Goal: Information Seeking & Learning: Find specific fact

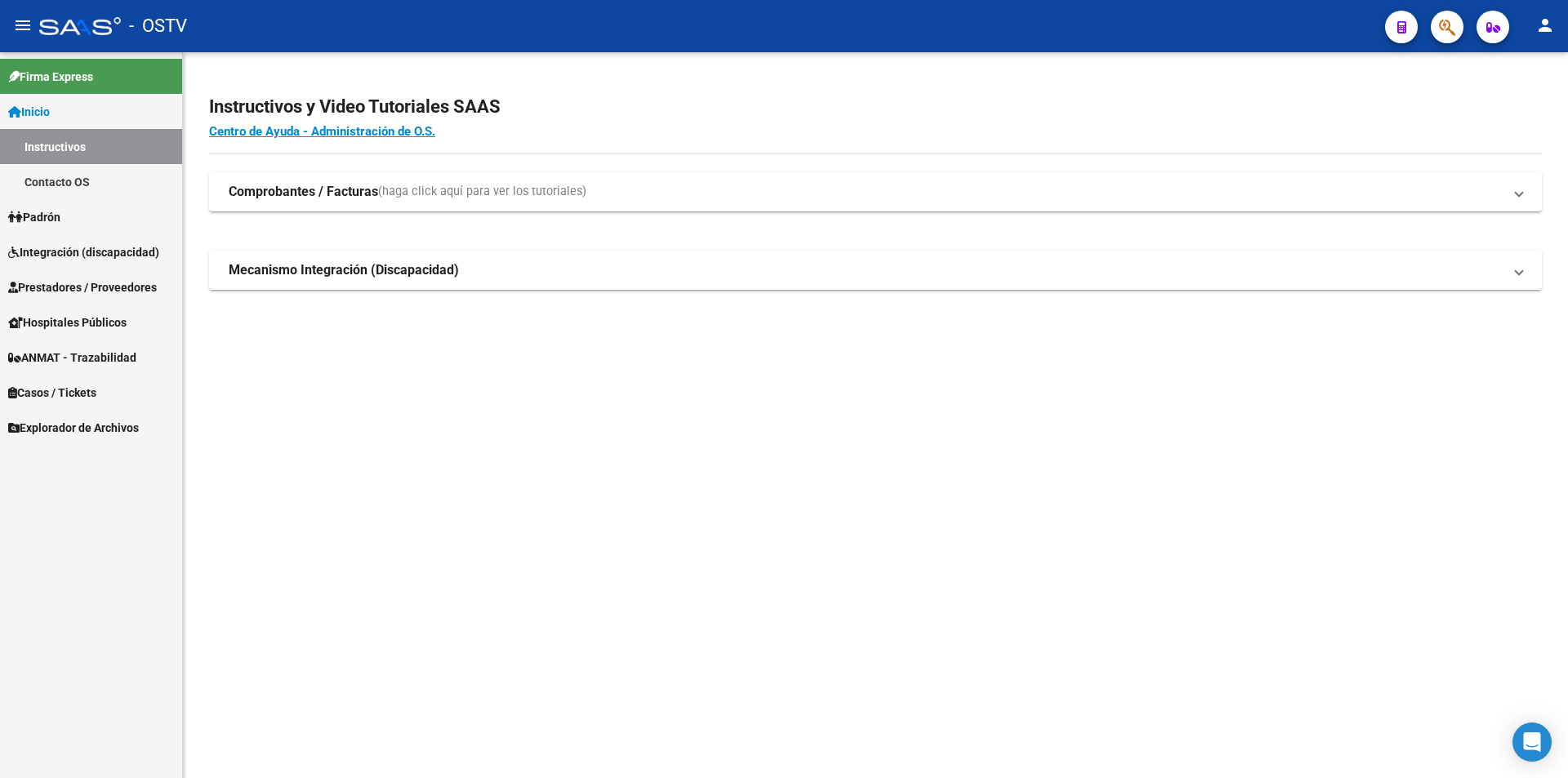
click at [74, 122] on link "Inicio" at bounding box center [91, 111] width 182 height 35
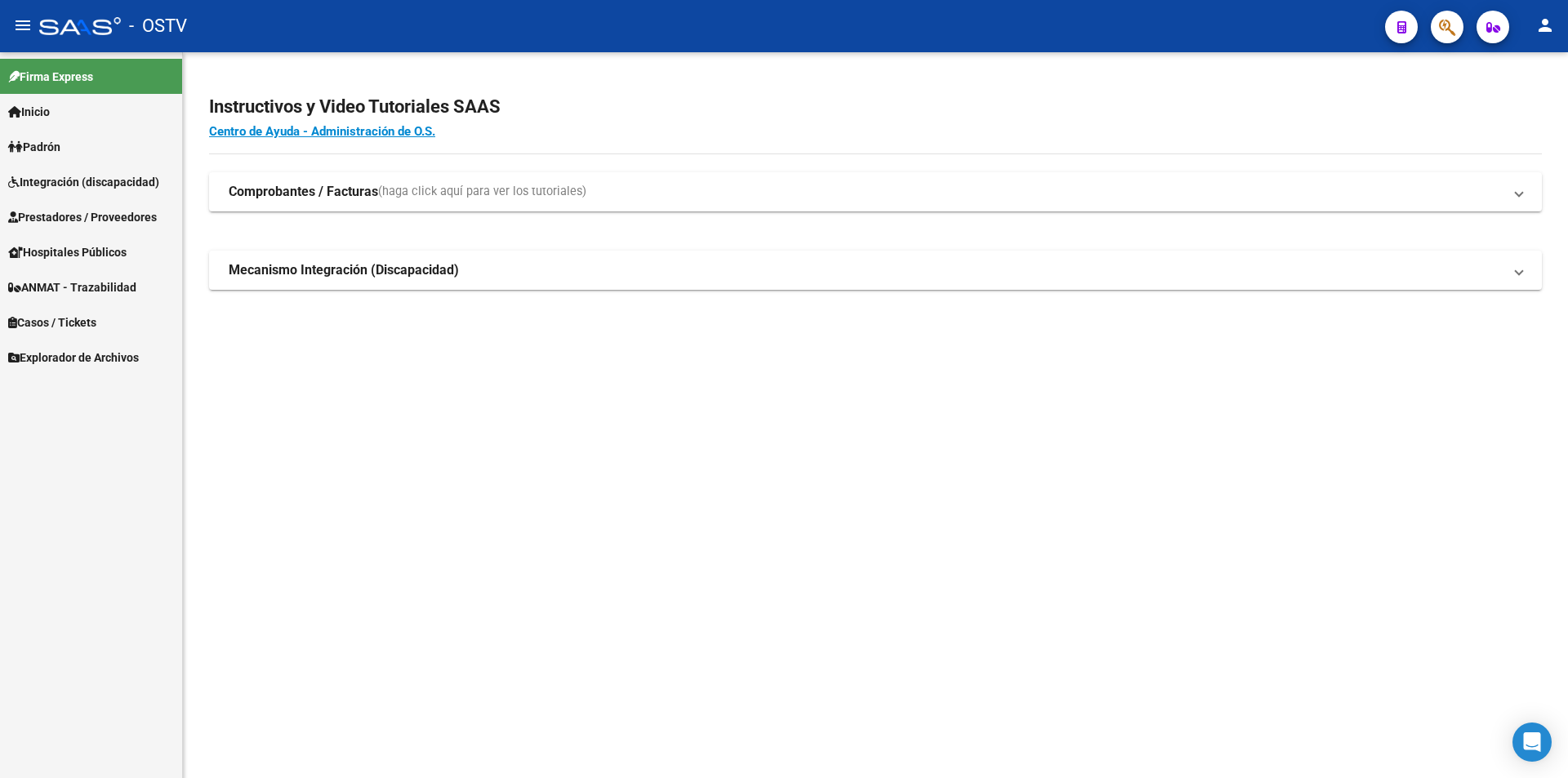
click at [62, 166] on link "Integración (discapacidad)" at bounding box center [91, 181] width 182 height 35
click at [59, 148] on span "Padrón" at bounding box center [34, 146] width 52 height 18
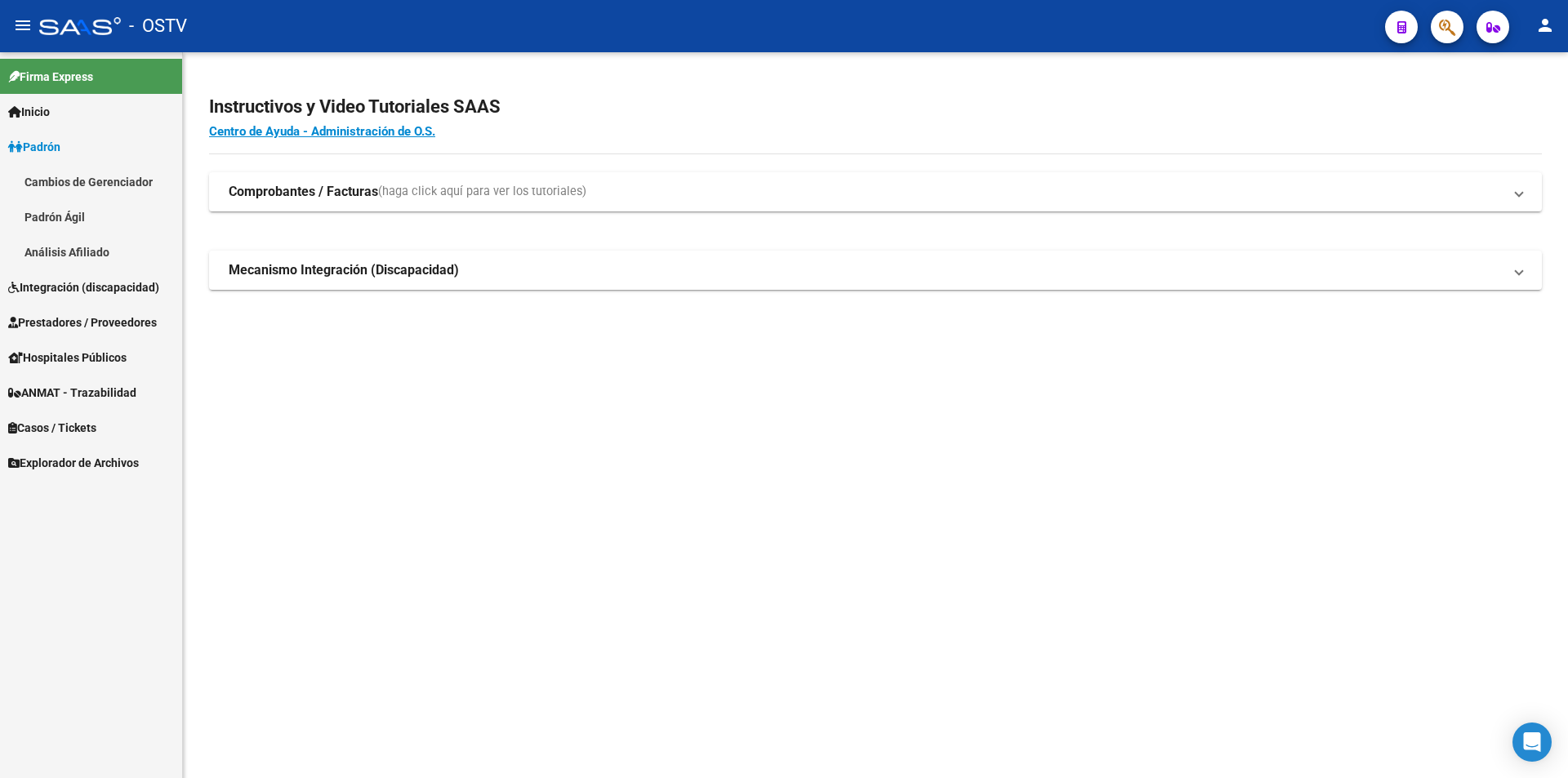
click at [64, 210] on link "Padrón Ágil" at bounding box center [91, 216] width 182 height 35
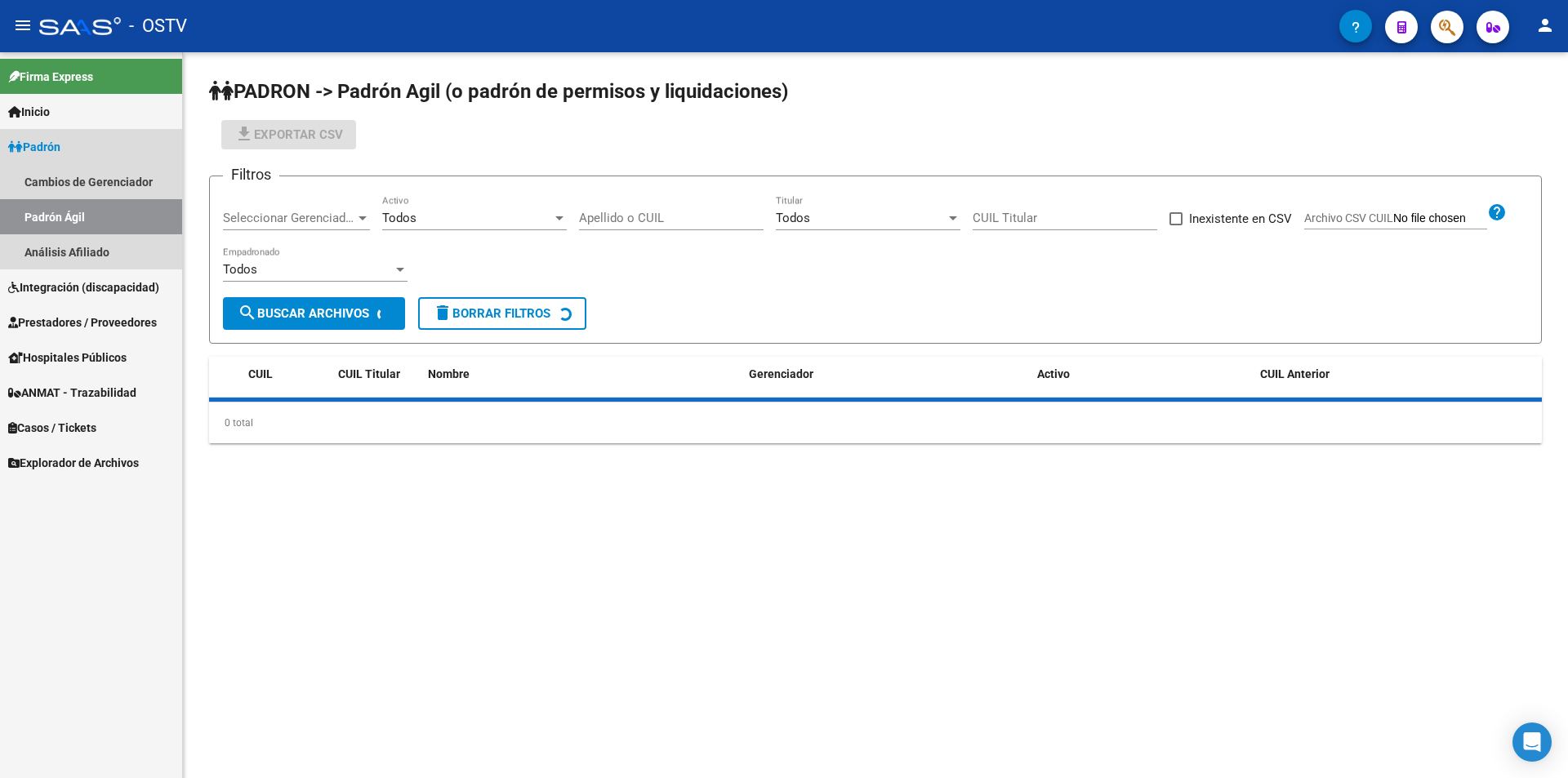
click at [74, 137] on link "Padrón" at bounding box center [91, 146] width 182 height 35
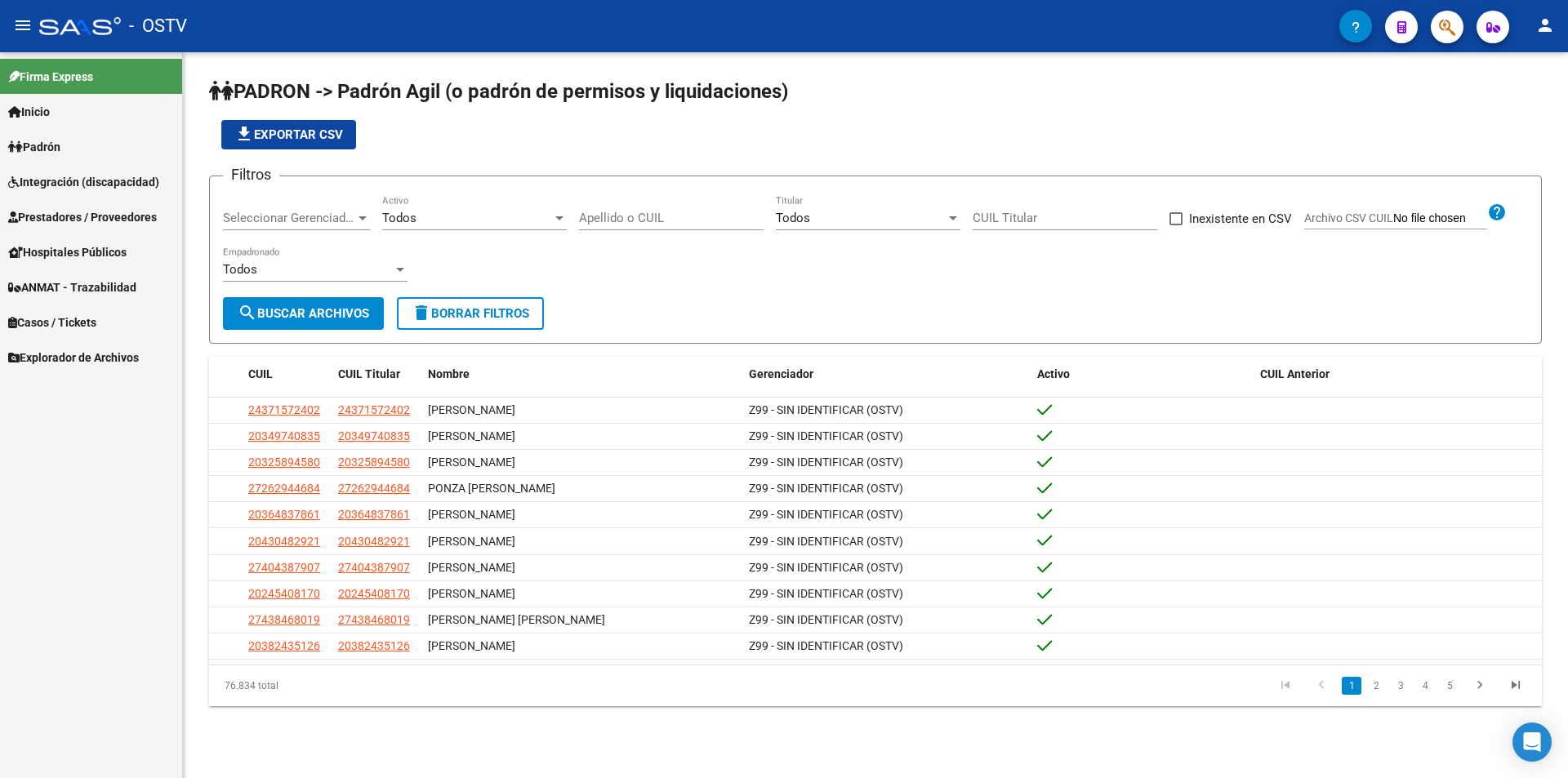
click at [330, 220] on span "Seleccionar Gerenciador" at bounding box center [289, 217] width 132 height 14
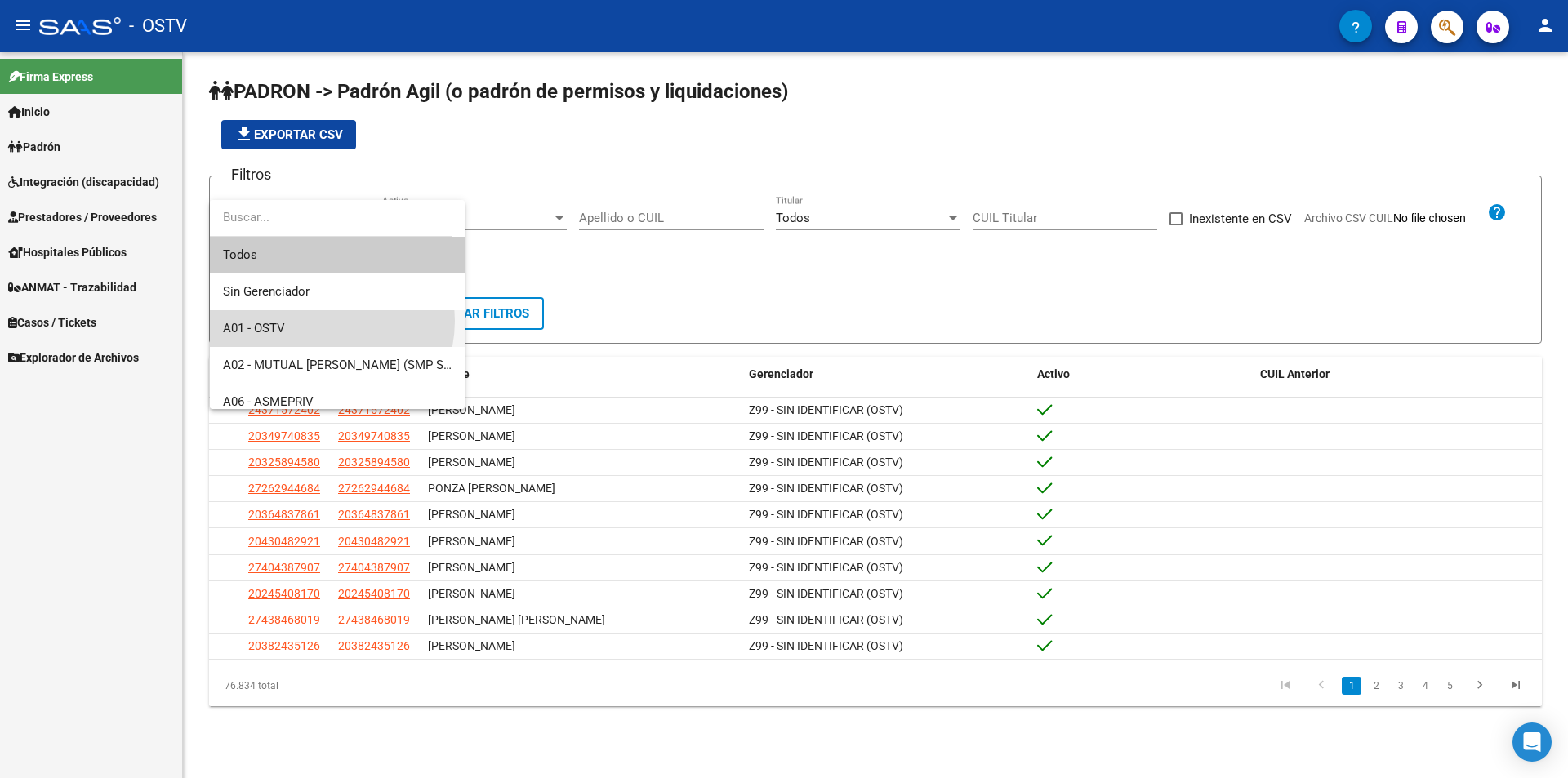
click at [320, 321] on span "A01 - OSTV" at bounding box center [337, 328] width 229 height 37
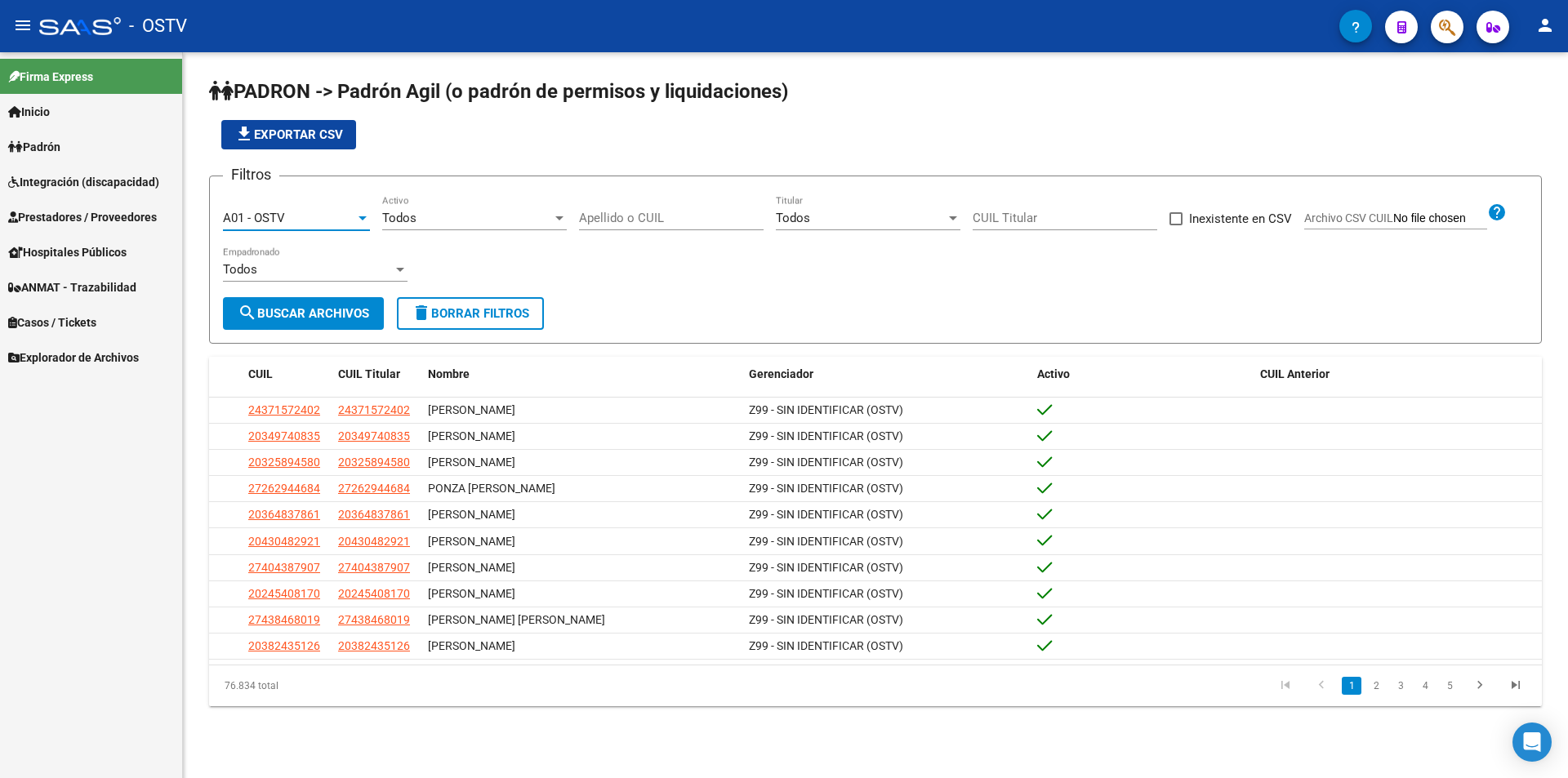
click at [412, 211] on span "Todos" at bounding box center [400, 217] width 34 height 14
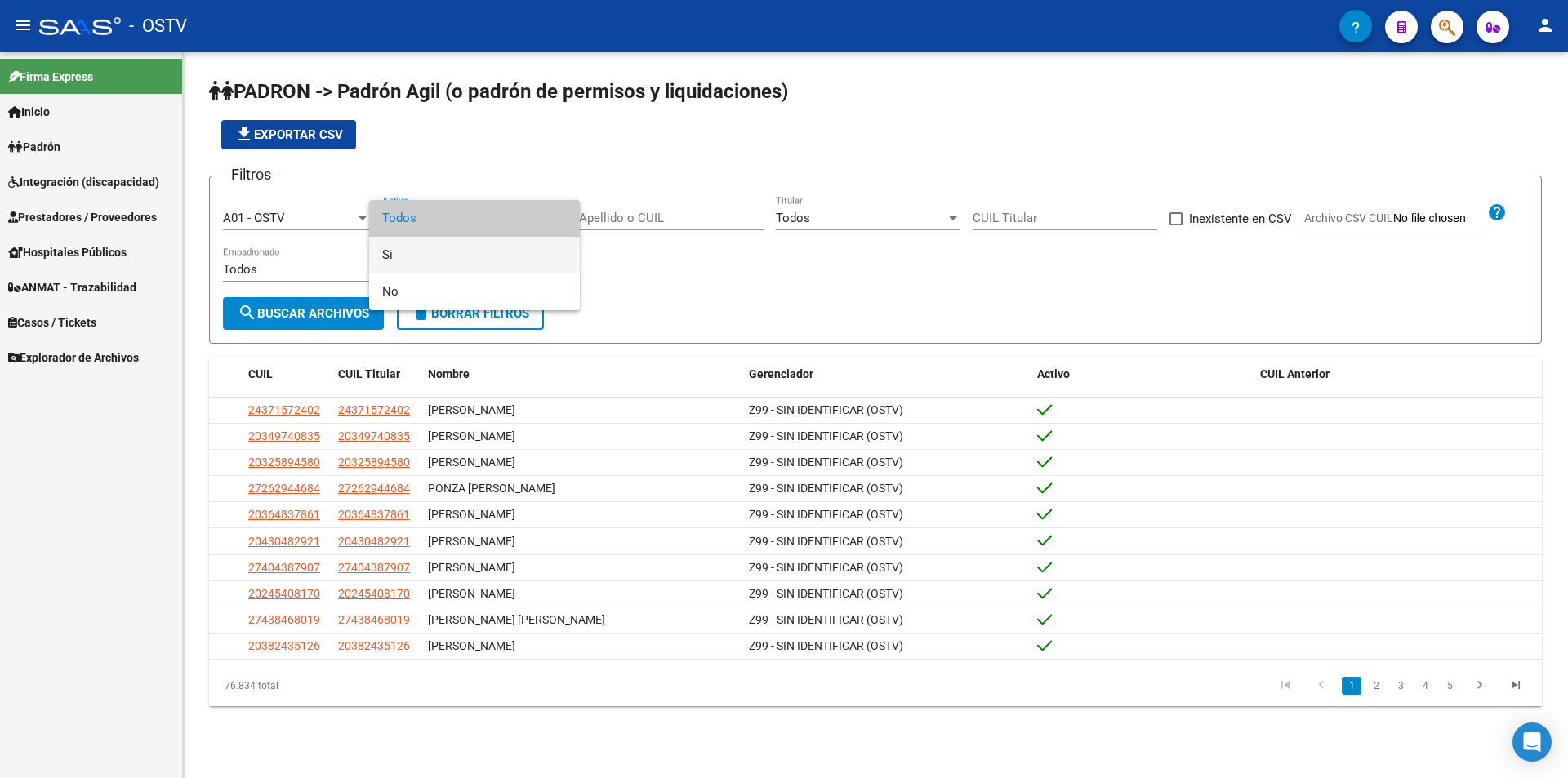
click at [421, 267] on span "Si" at bounding box center [475, 255] width 185 height 37
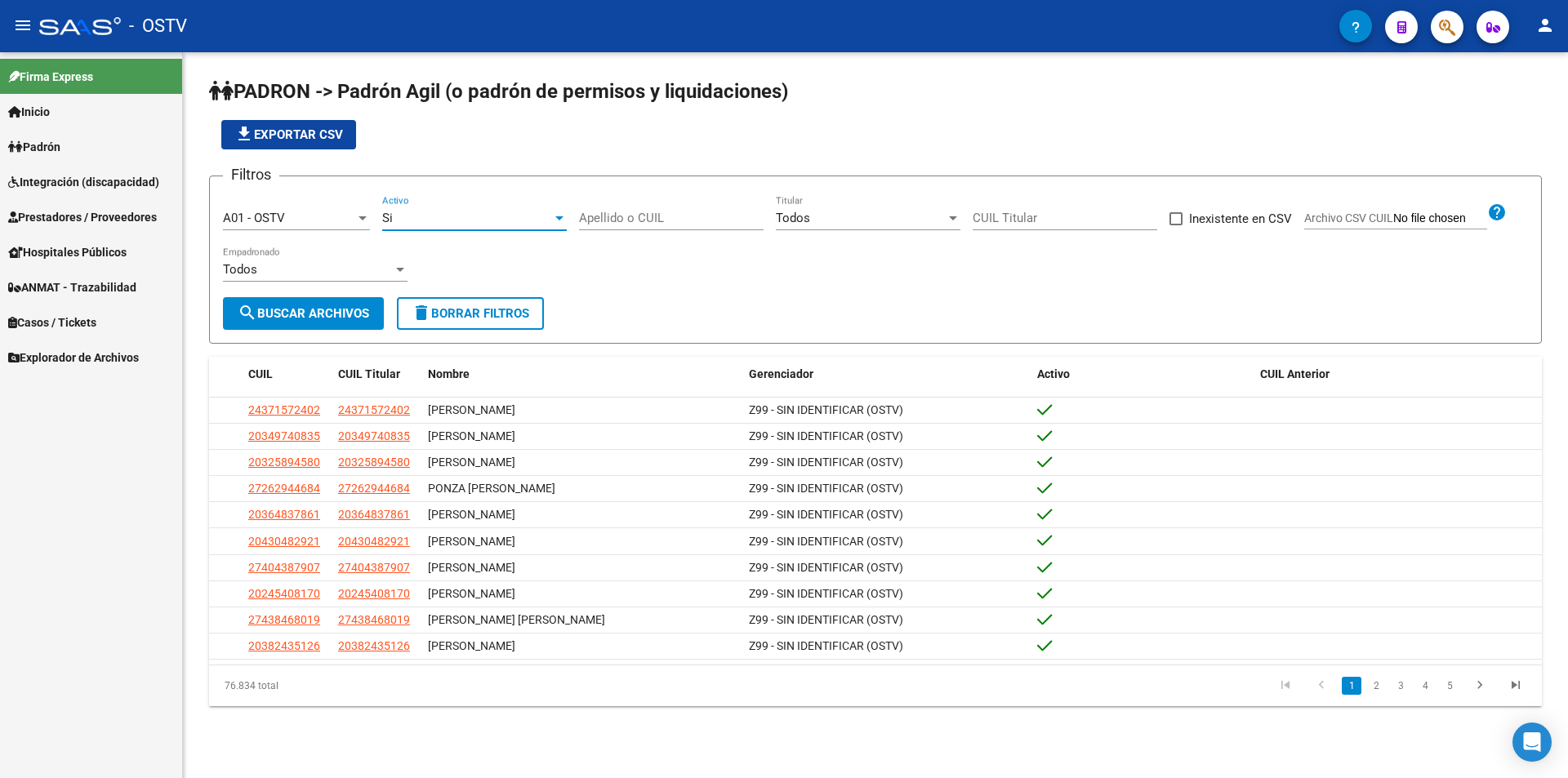
click at [353, 308] on span "search Buscar Archivos" at bounding box center [303, 313] width 132 height 14
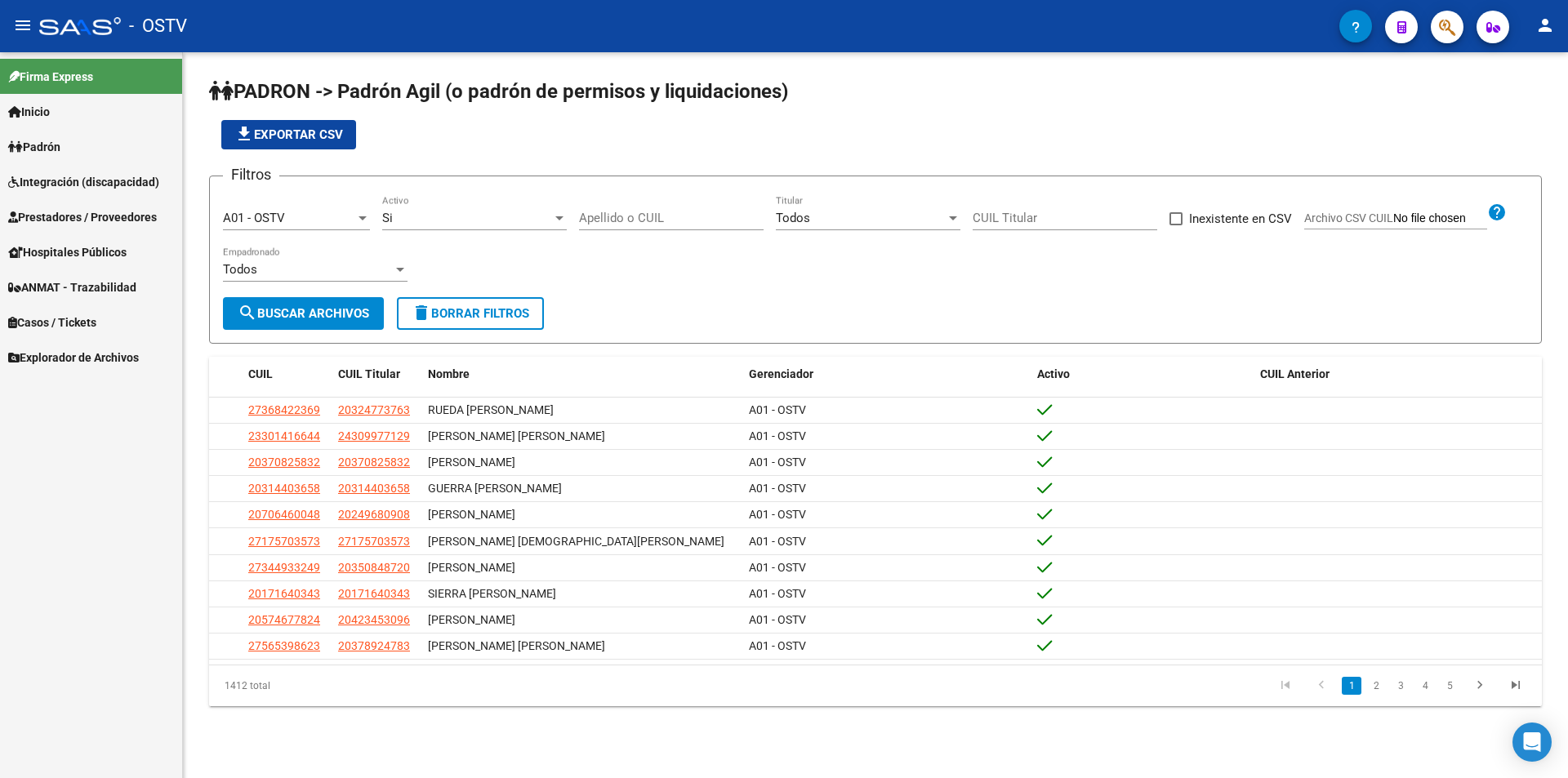
click at [624, 219] on input "Apellido o CUIL" at bounding box center [671, 217] width 185 height 14
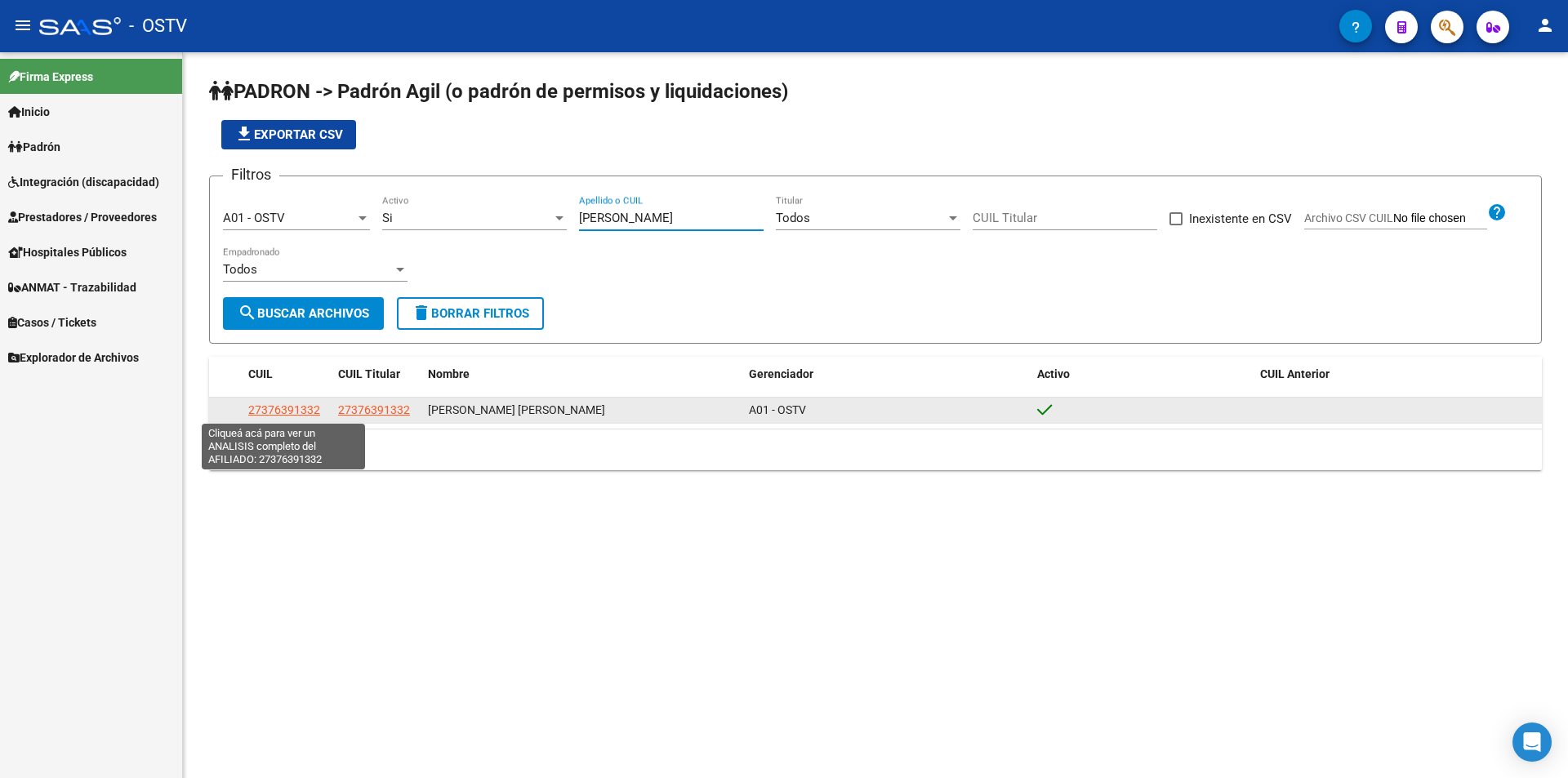
click at [301, 409] on span "27376391332" at bounding box center [285, 410] width 72 height 13
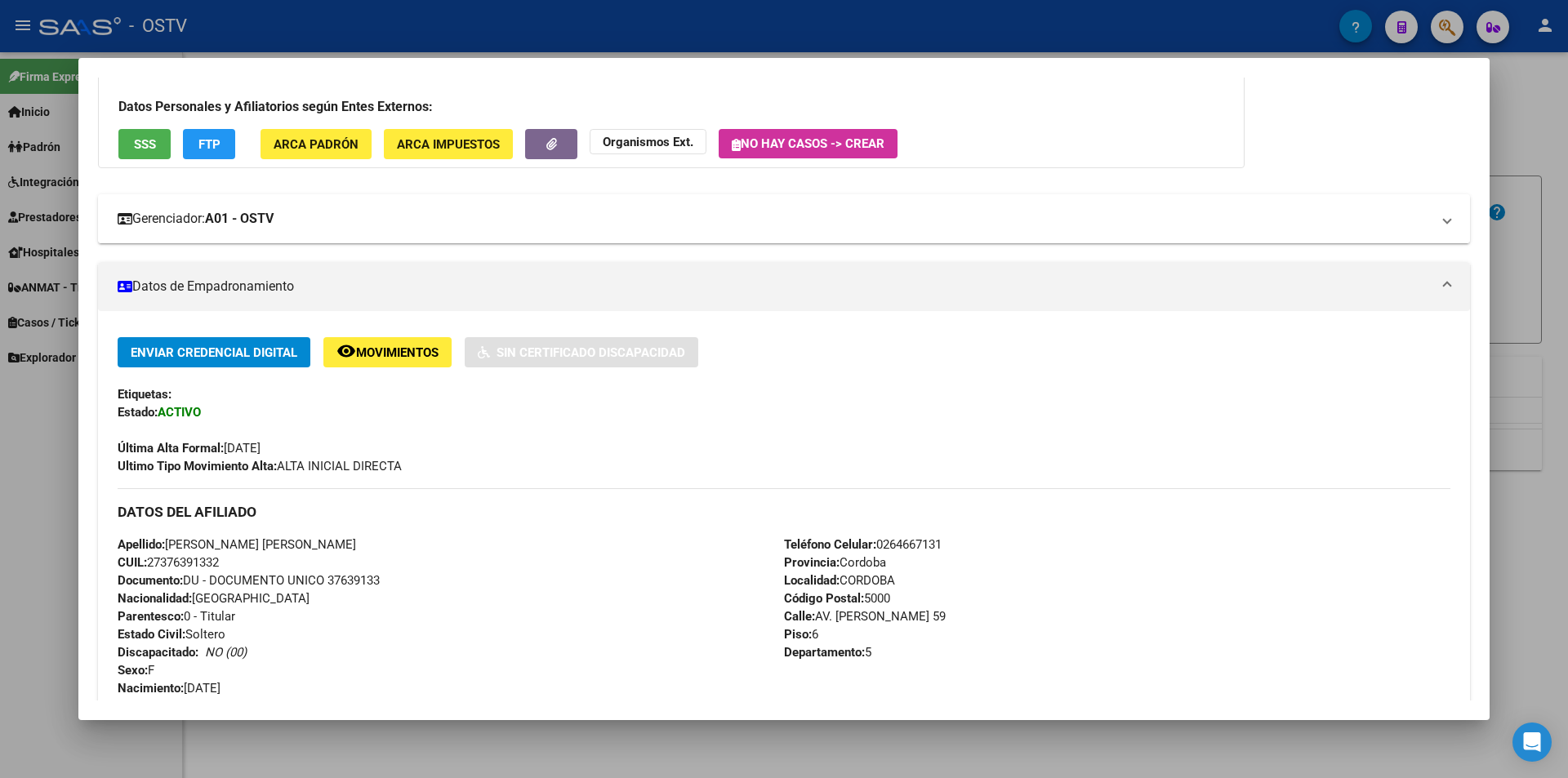
scroll to position [326, 0]
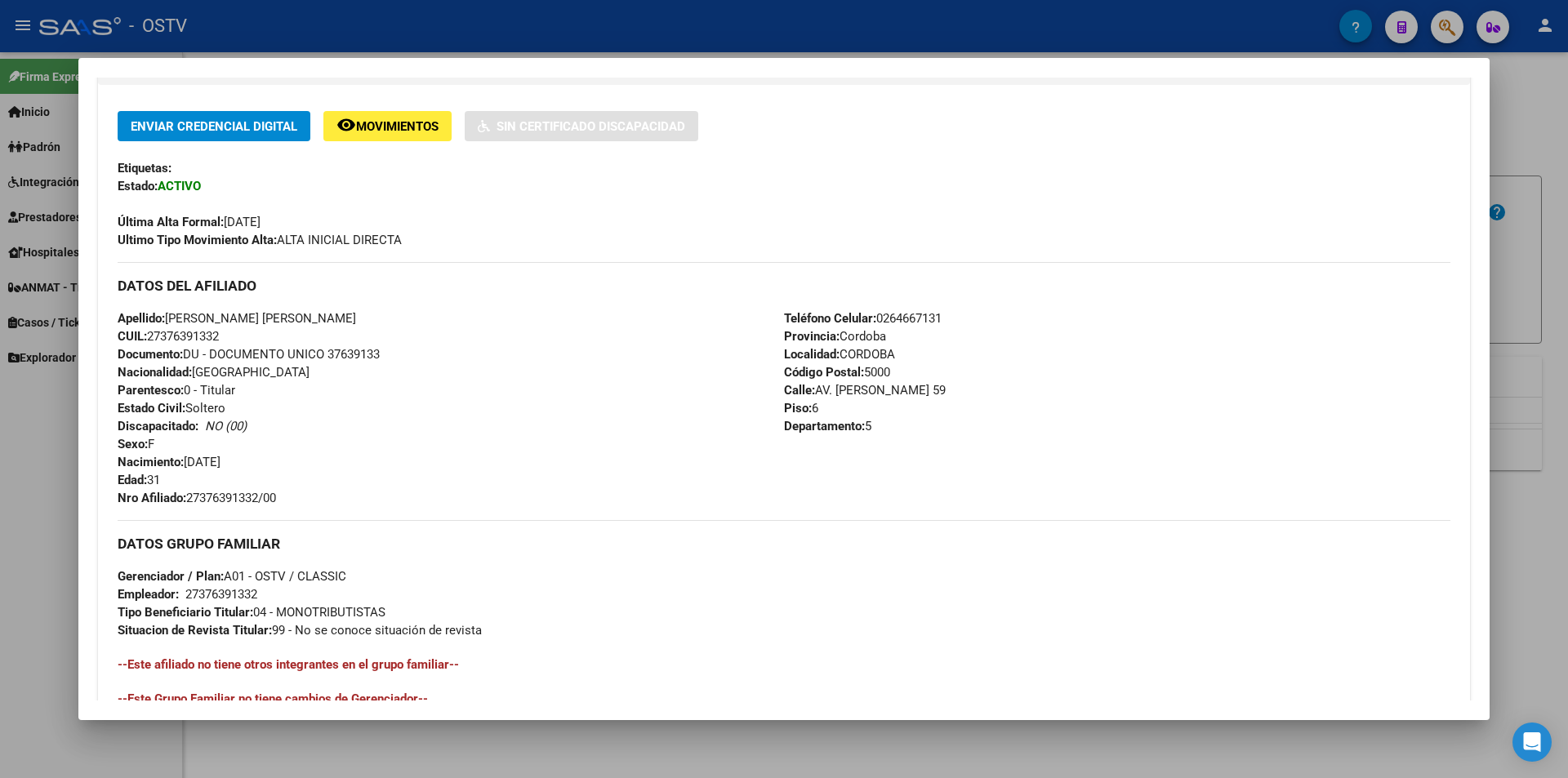
click at [409, 25] on div at bounding box center [784, 389] width 1568 height 778
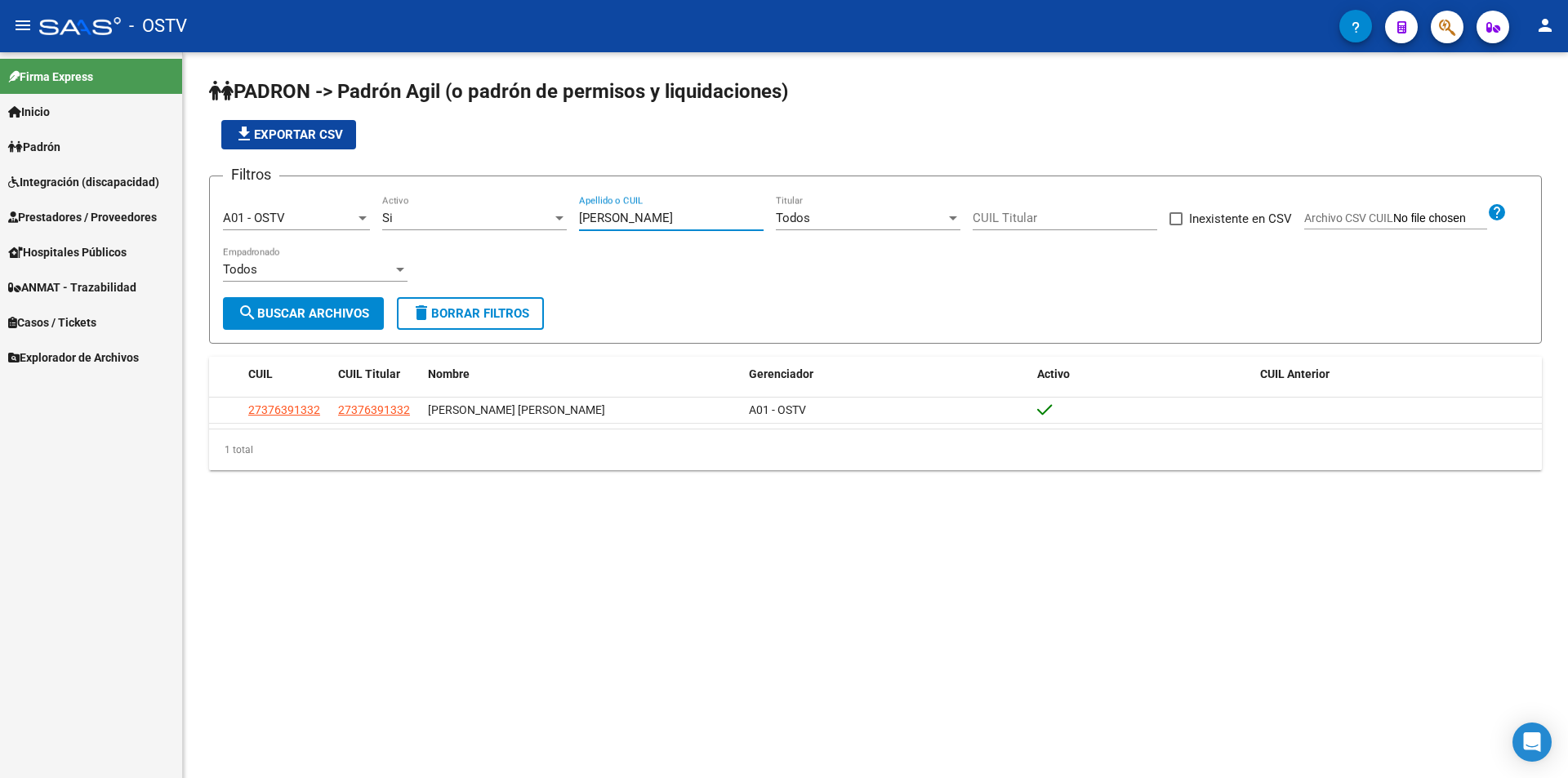
drag, startPoint x: 625, startPoint y: 217, endPoint x: 490, endPoint y: 226, distance: 135.3
click at [495, 226] on div "Filtros A01 - OSTV Seleccionar Gerenciador Si Activo [PERSON_NAME] Apellido o C…" at bounding box center [875, 244] width 1305 height 108
paste input "20274683083"
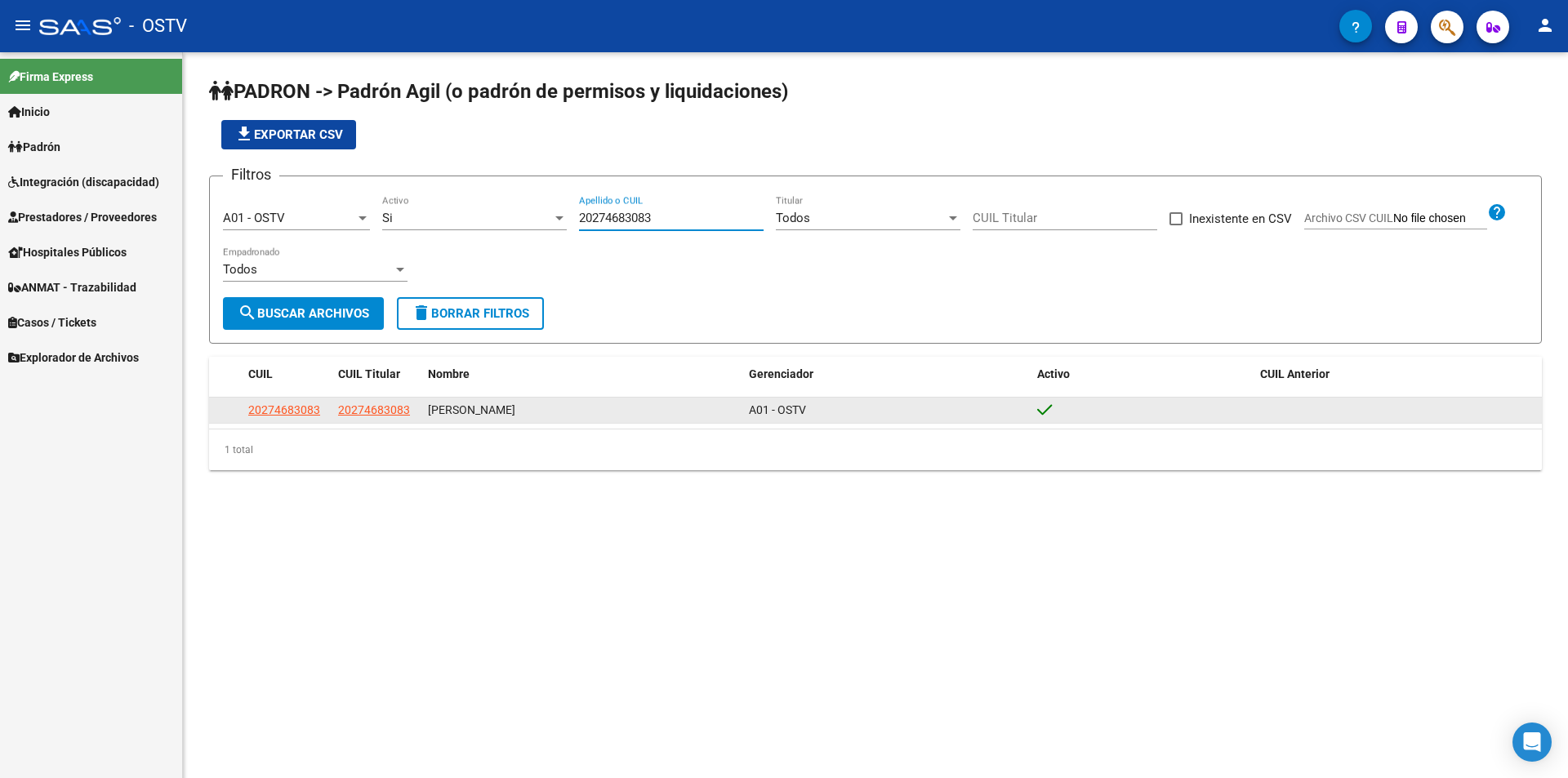
type input "20274683083"
click at [286, 416] on span "20274683083" at bounding box center [285, 410] width 72 height 13
type textarea "20274683083"
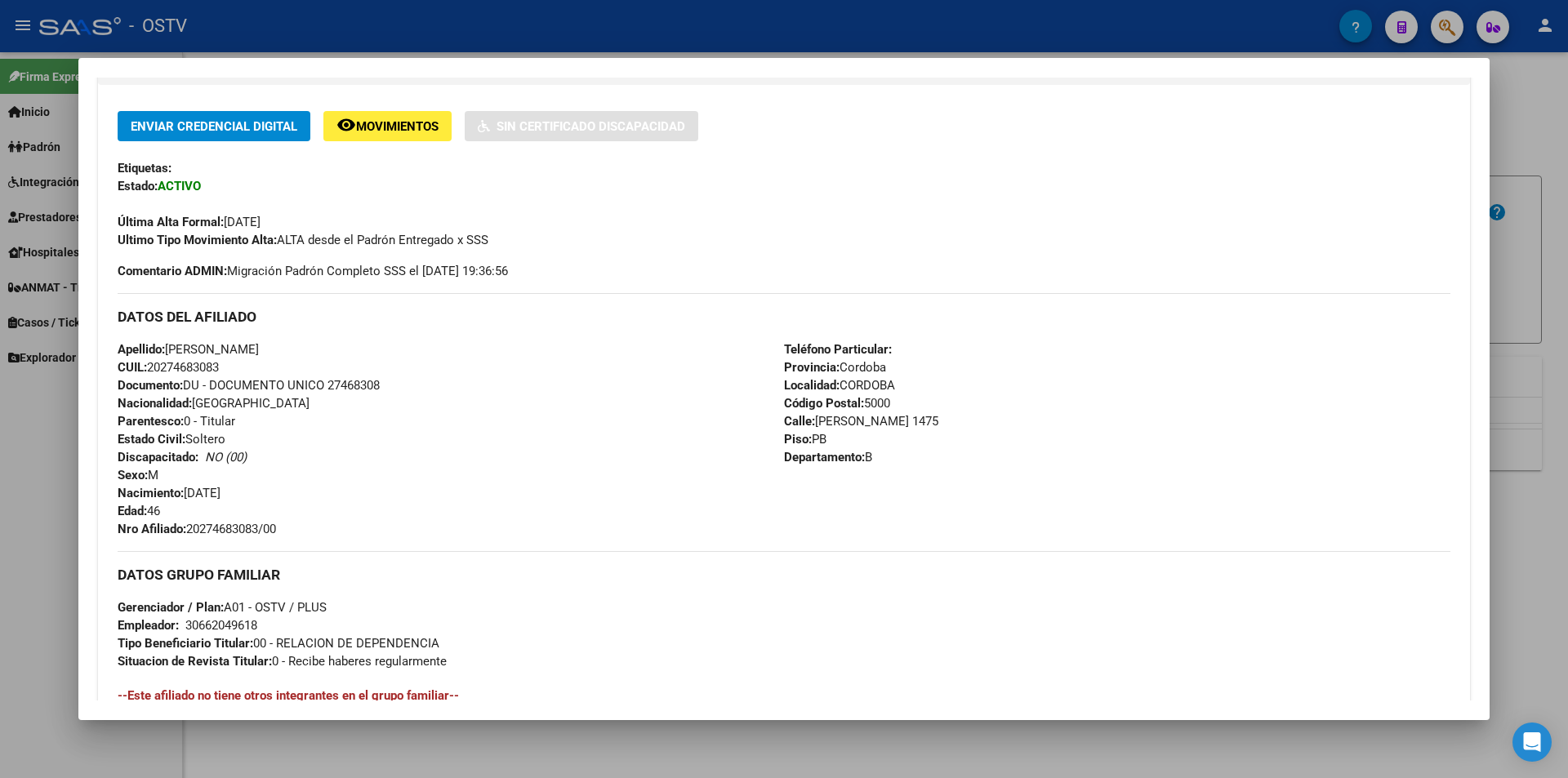
drag, startPoint x: 191, startPoint y: 528, endPoint x: 308, endPoint y: 528, distance: 117.0
click at [308, 528] on div "Apellido: [PERSON_NAME] CUIL: 20274683083 Documento: DU - DOCUMENTO UNICO 27468…" at bounding box center [451, 439] width 666 height 197
copy span "20274683083/00"
click at [585, 39] on div at bounding box center [784, 389] width 1568 height 778
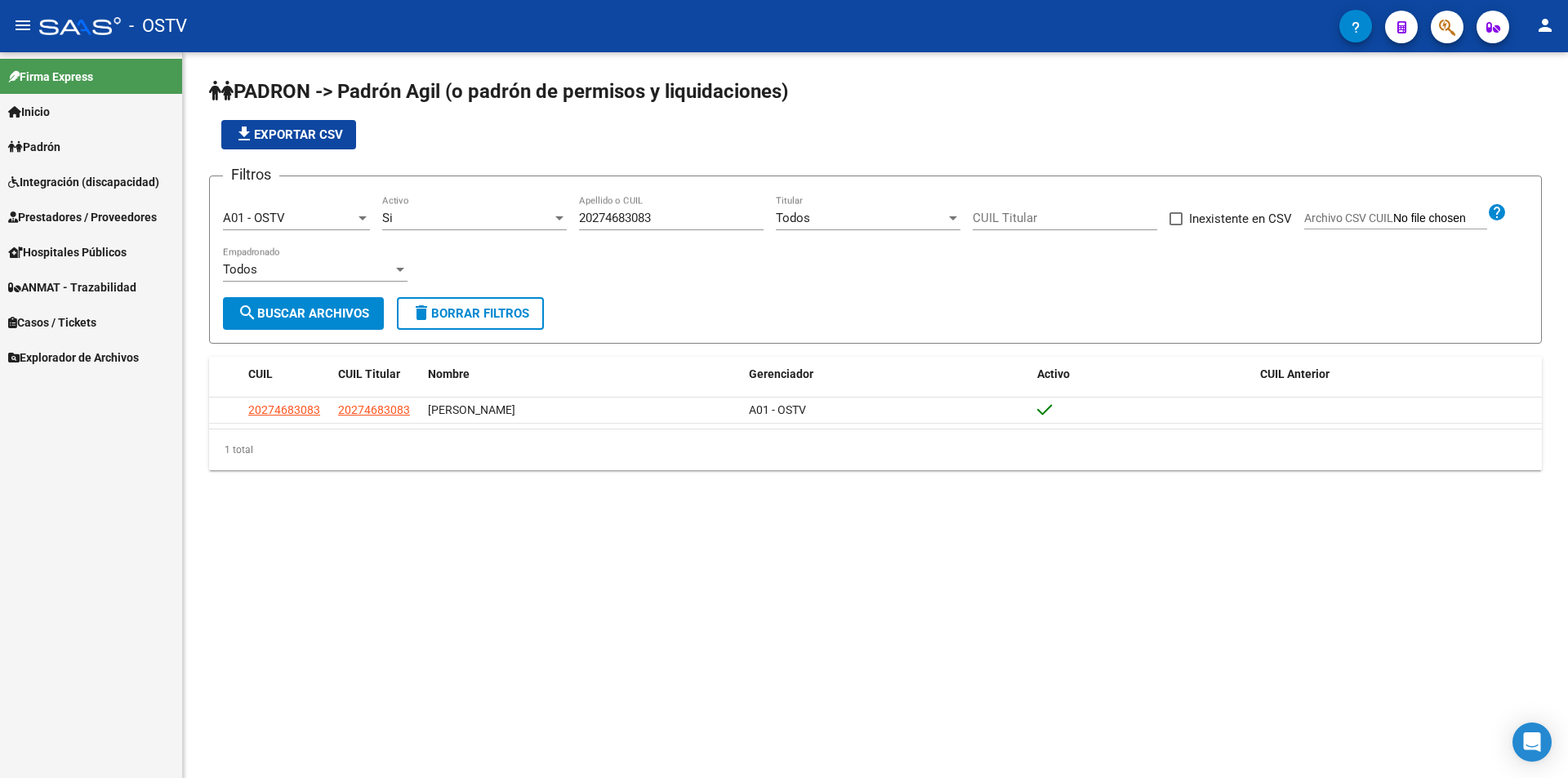
click at [623, 137] on div "file_download Exportar CSV" at bounding box center [875, 135] width 1334 height 29
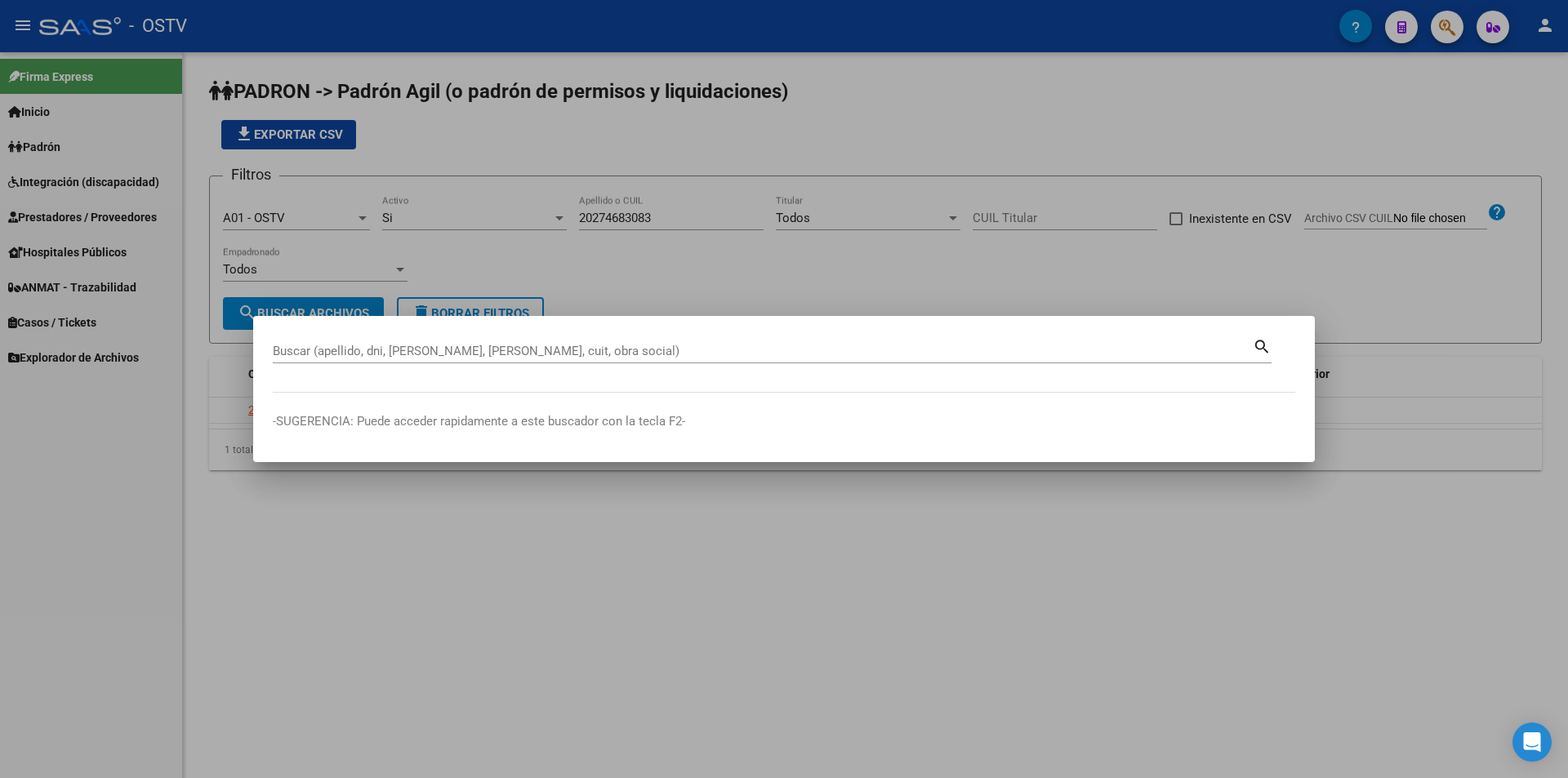
click at [483, 359] on div "Buscar (apellido, dni, [PERSON_NAME], [PERSON_NAME], cuit, obra social)" at bounding box center [762, 351] width 980 height 25
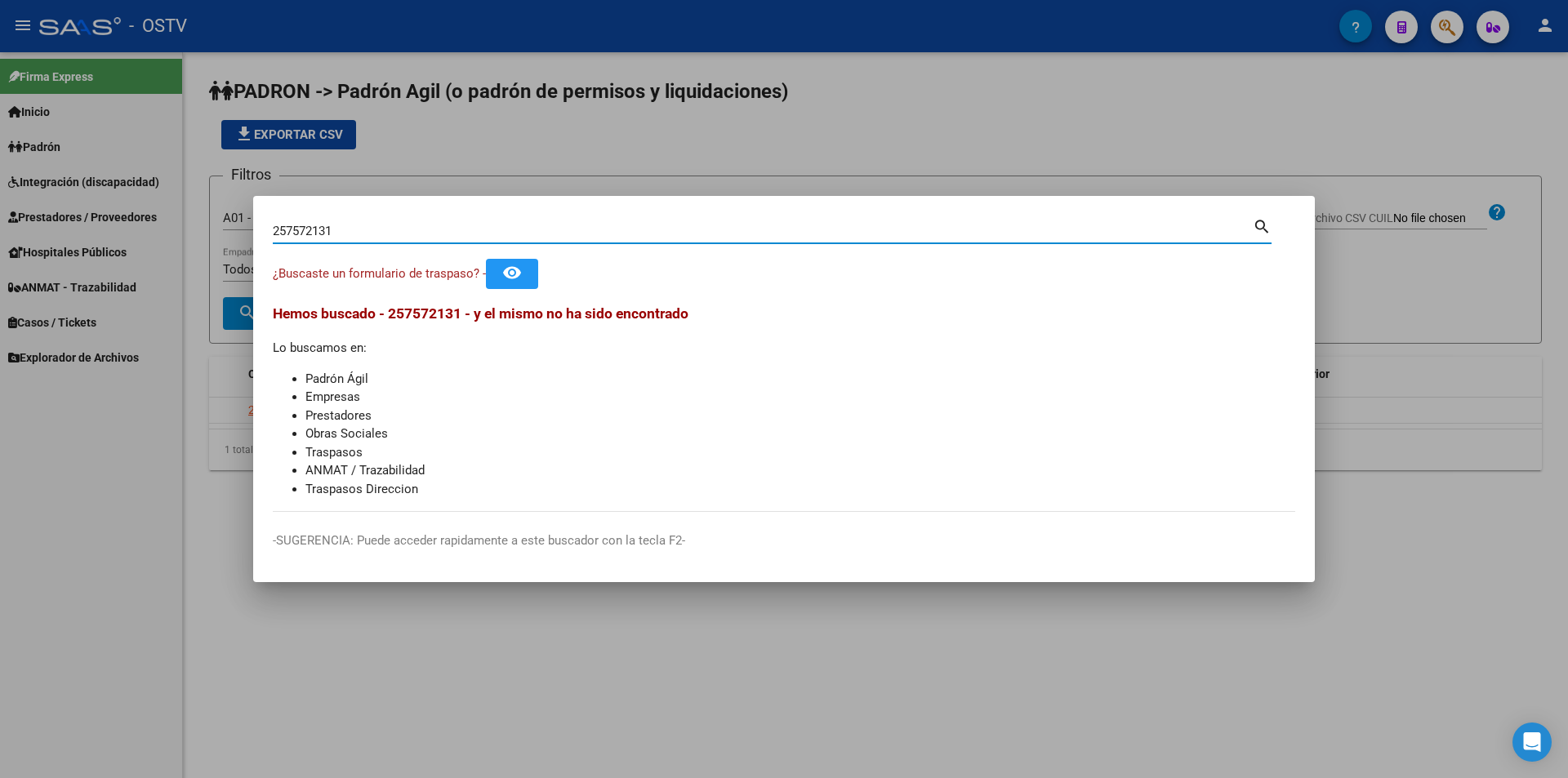
click at [392, 302] on mat-dialog-content "257572131 Buscar (apellido, dni, cuil, nro traspaso, cuit, obra social) search …" at bounding box center [784, 363] width 1062 height 296
click at [343, 227] on input "257572131" at bounding box center [762, 231] width 980 height 14
type input "25757213"
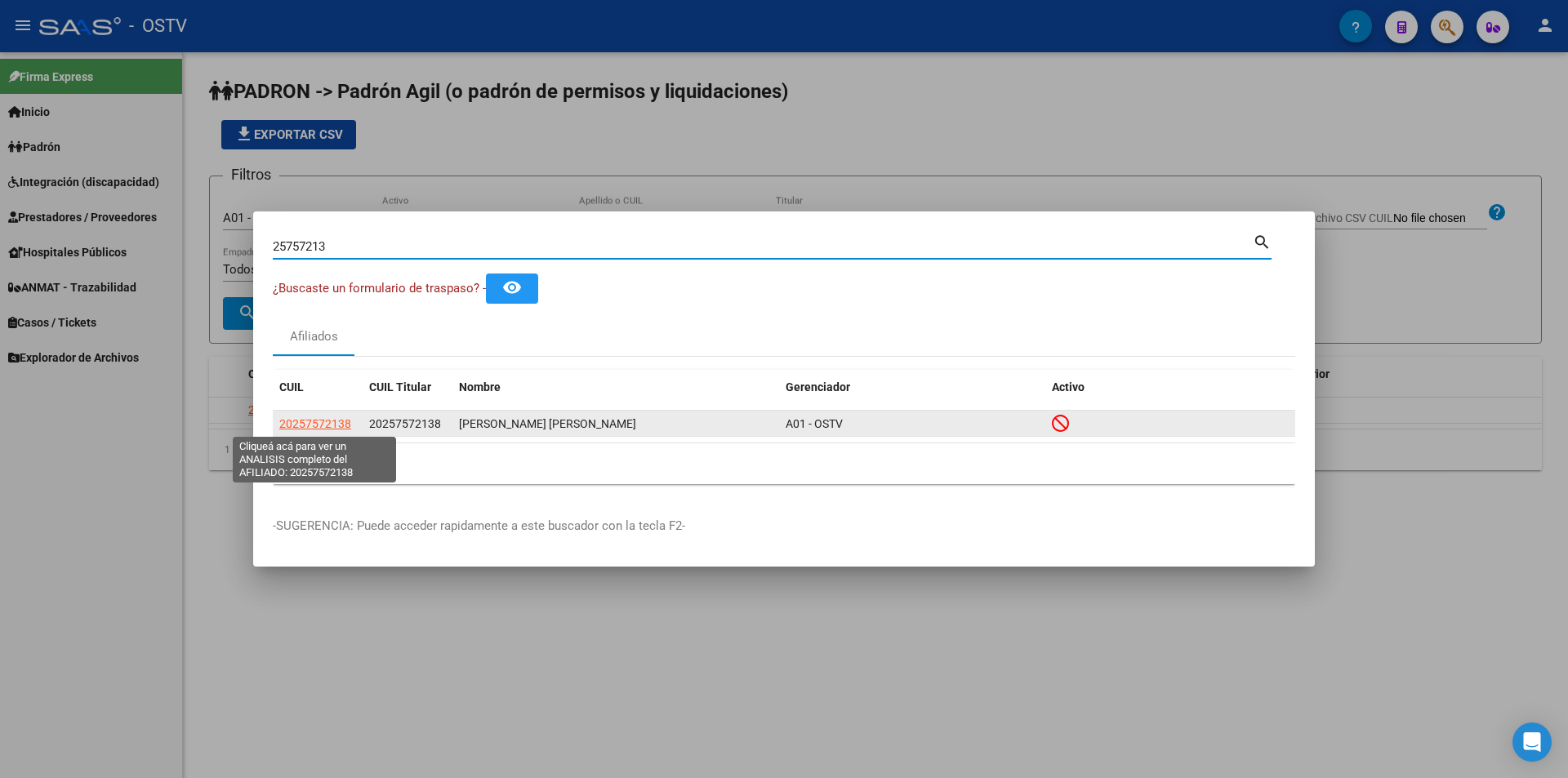
click at [310, 419] on span "20257572138" at bounding box center [315, 424] width 72 height 13
type textarea "20257572138"
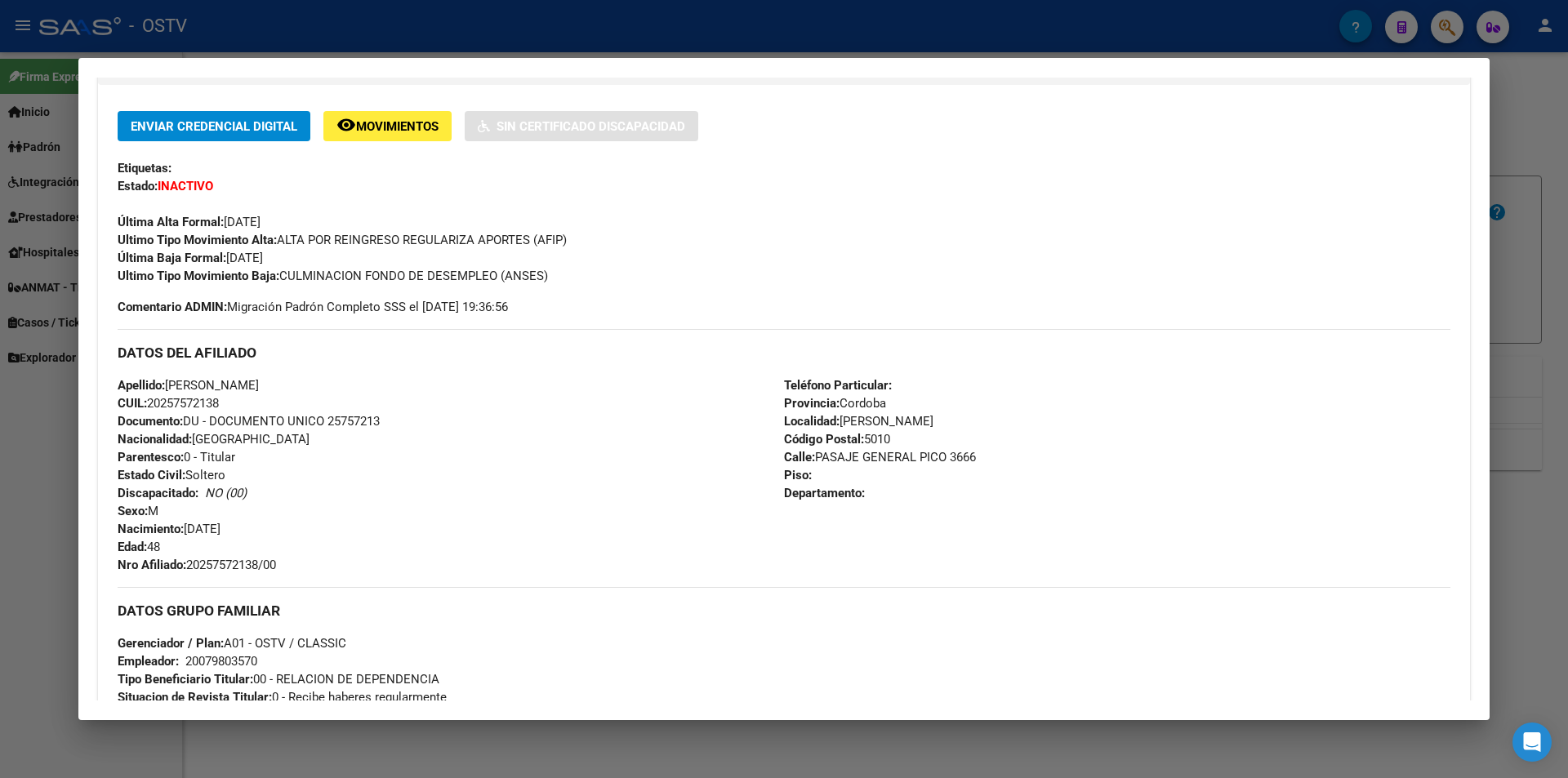
scroll to position [735, 0]
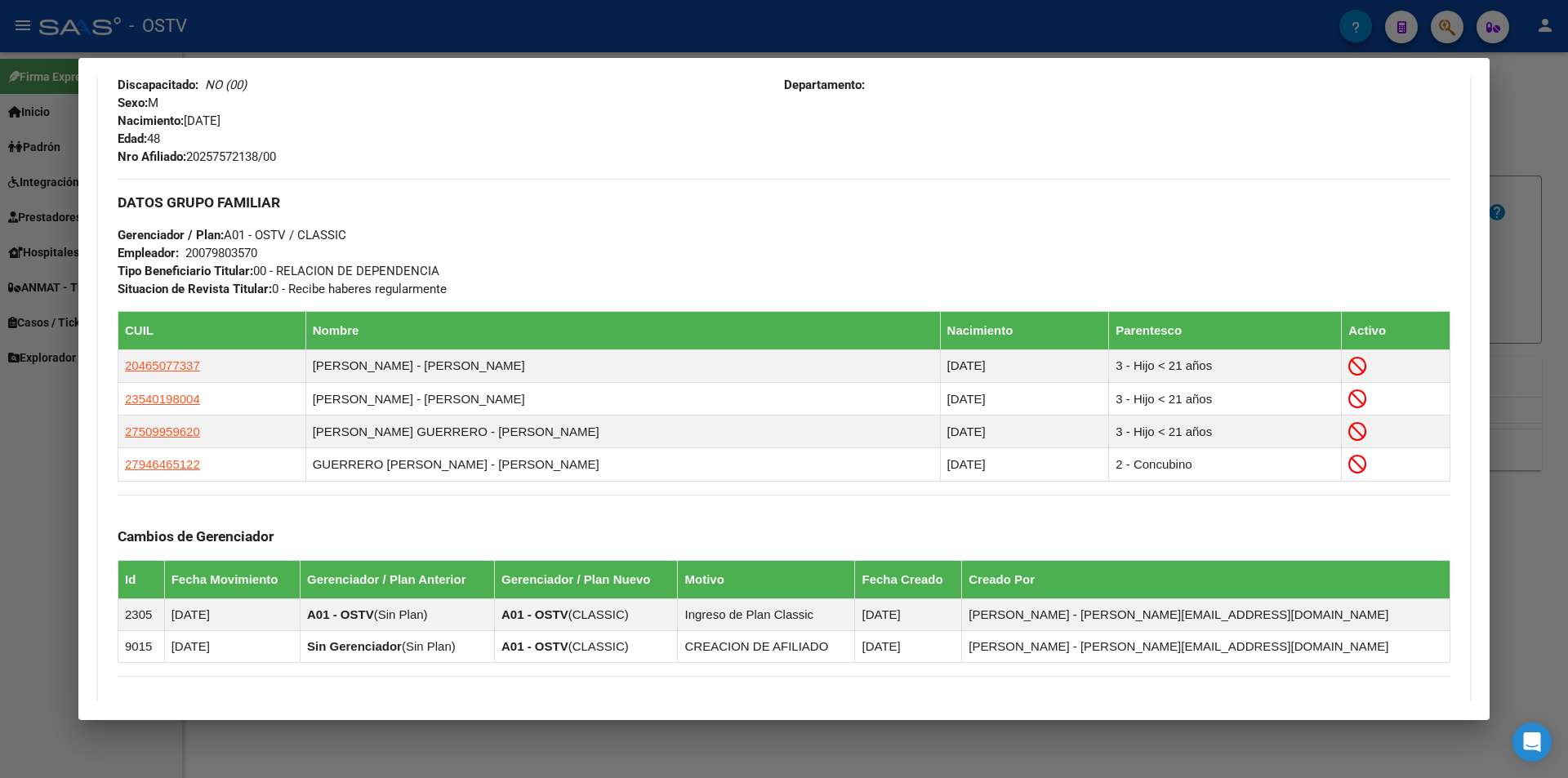
click at [571, 21] on div at bounding box center [784, 389] width 1568 height 778
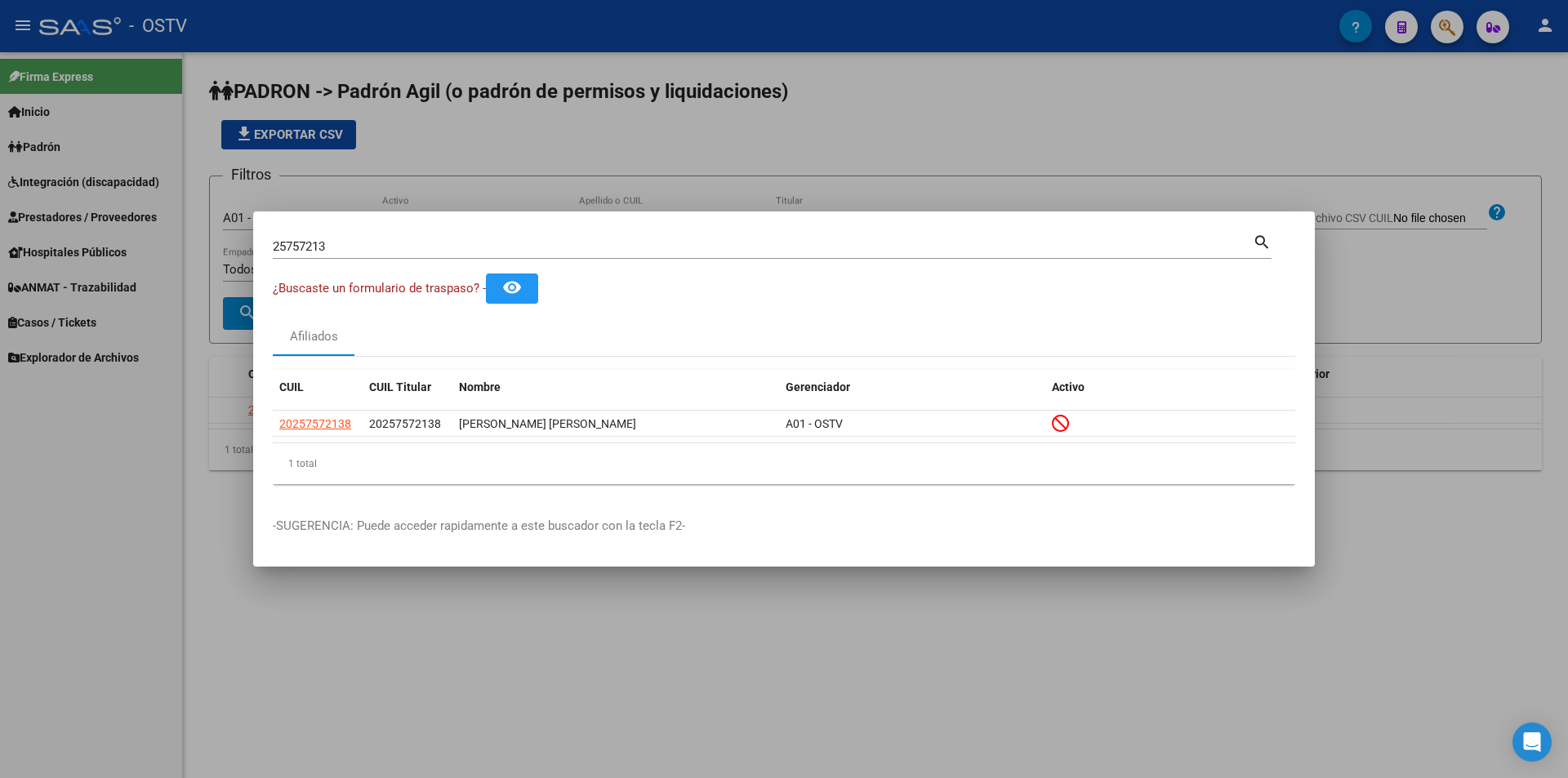
click at [643, 199] on div at bounding box center [784, 389] width 1568 height 778
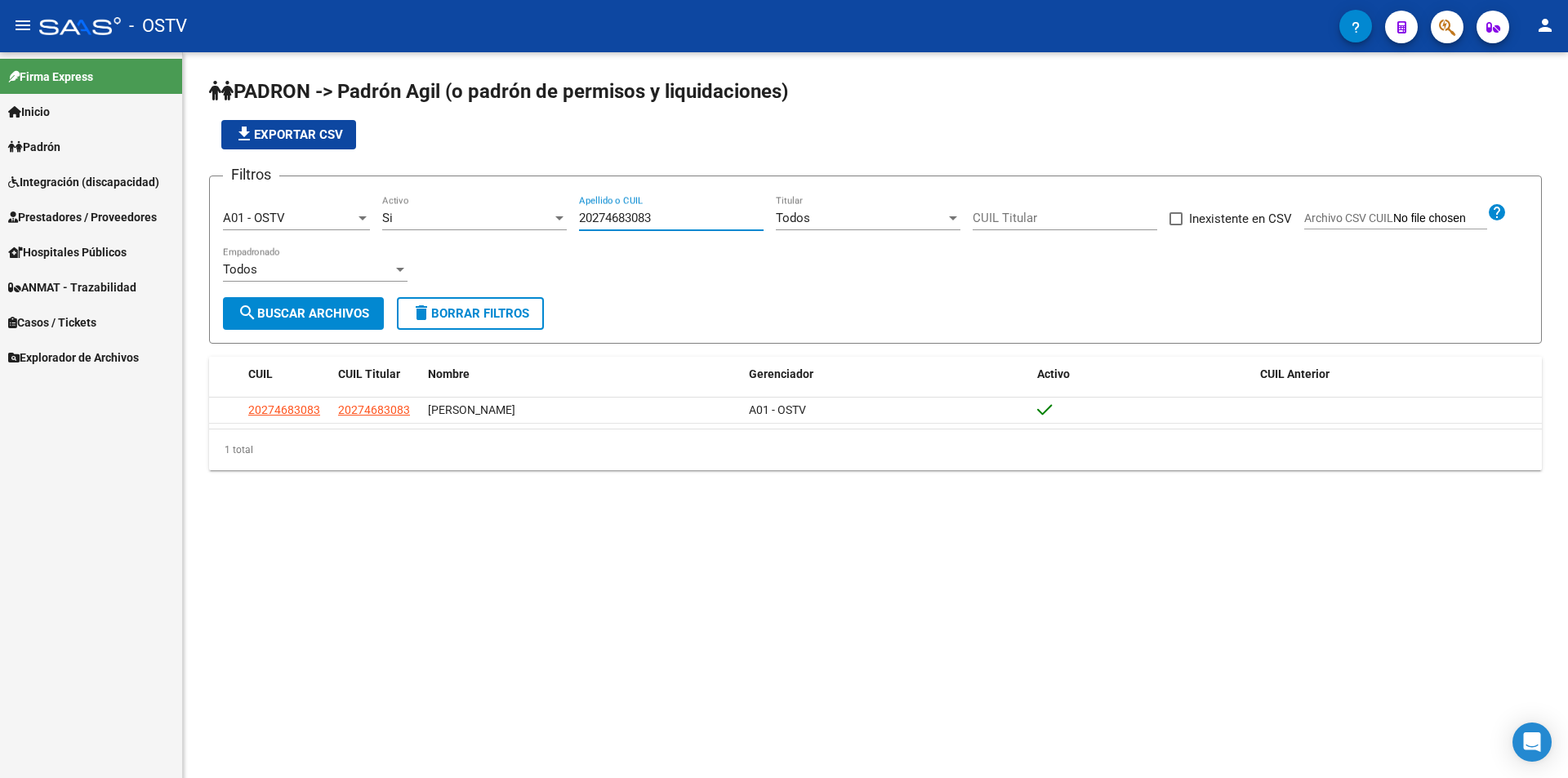
drag, startPoint x: 665, startPoint y: 222, endPoint x: 417, endPoint y: 220, distance: 248.0
click at [417, 220] on div "Filtros A01 - OSTV Seleccionar Gerenciador Si Activo 20274683083 Apellido o CUI…" at bounding box center [875, 244] width 1305 height 108
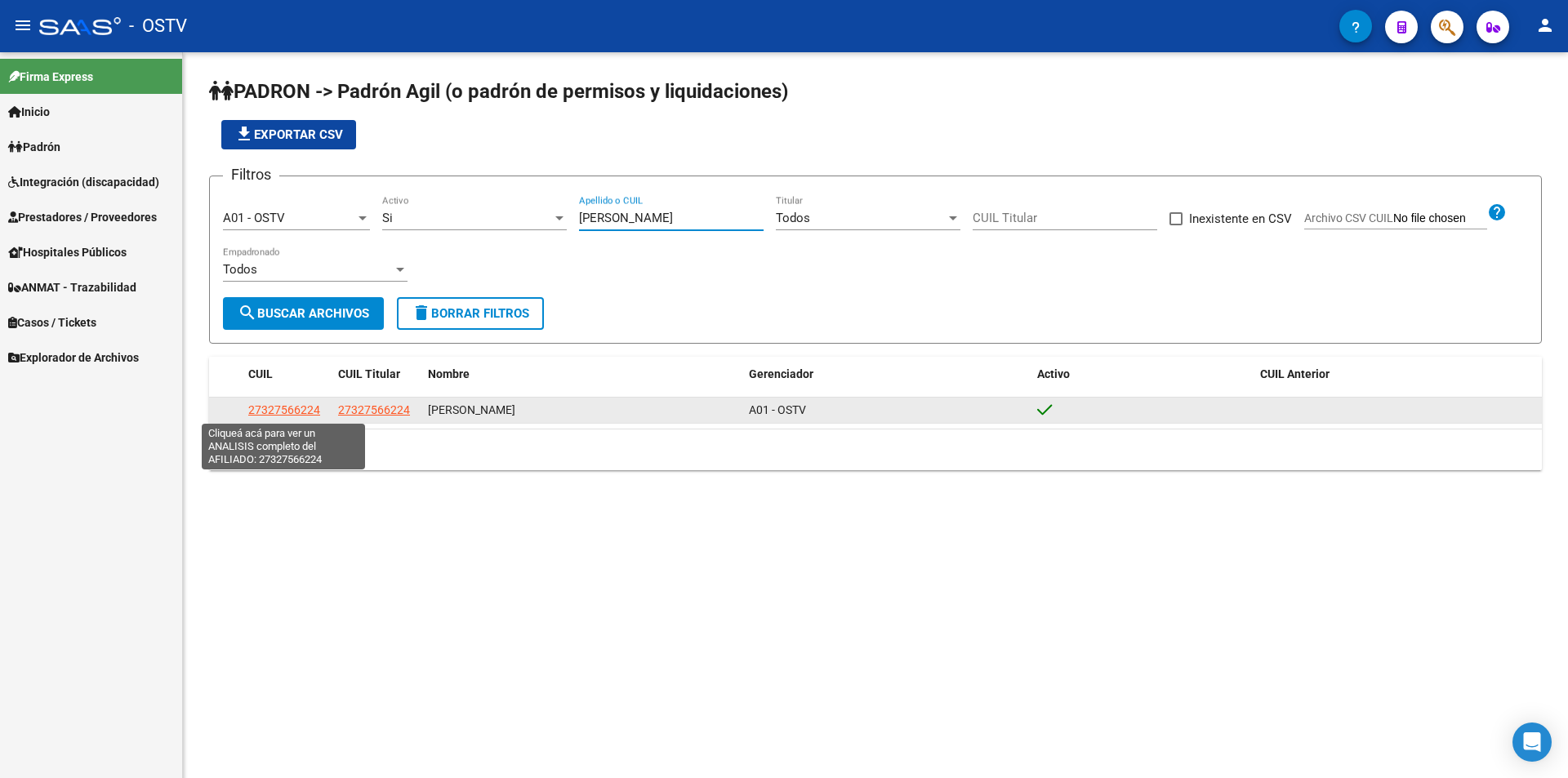
type input "[PERSON_NAME]"
click at [288, 407] on span "27327566224" at bounding box center [285, 410] width 72 height 13
type textarea "27327566224"
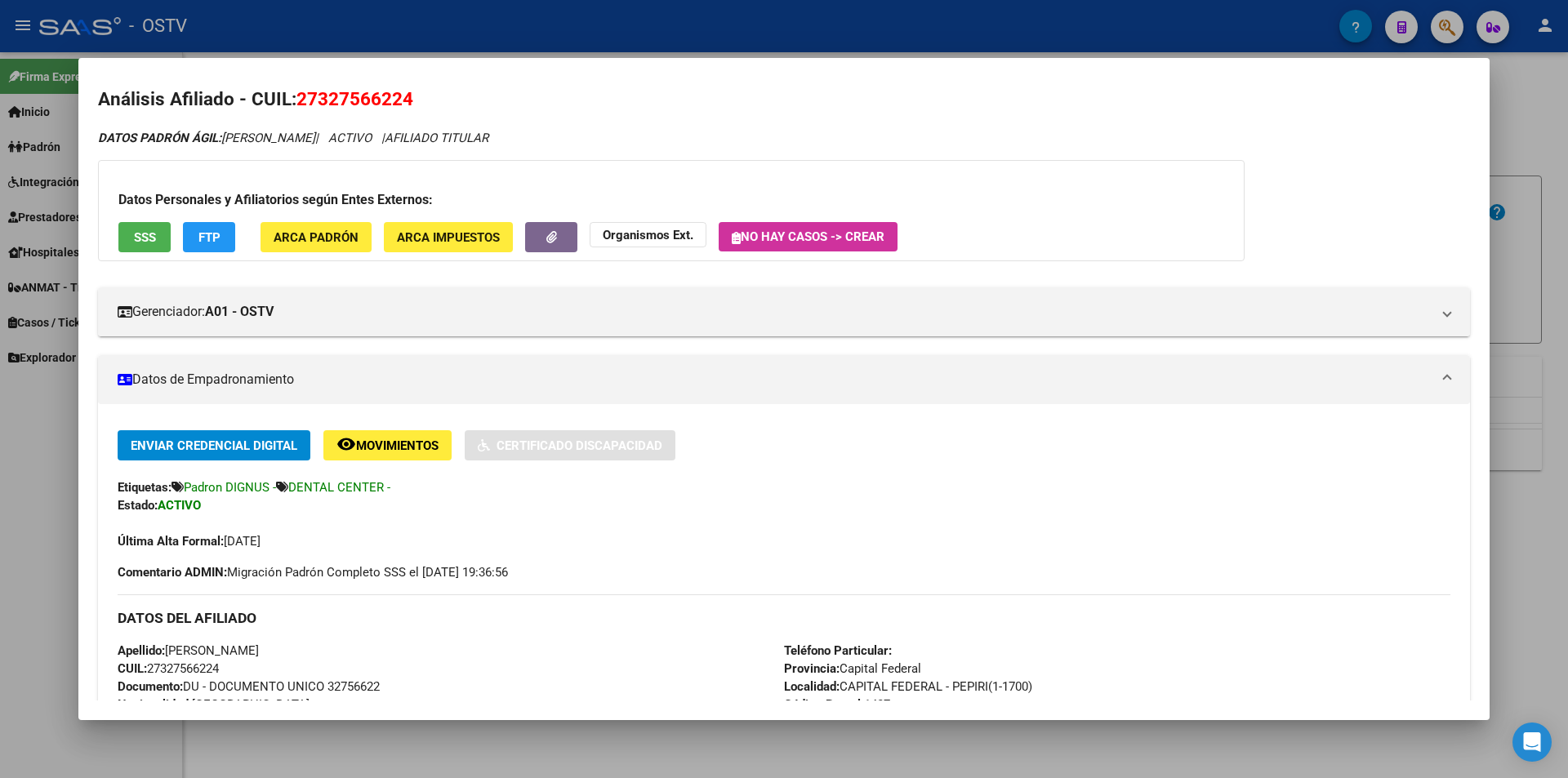
scroll to position [334, 0]
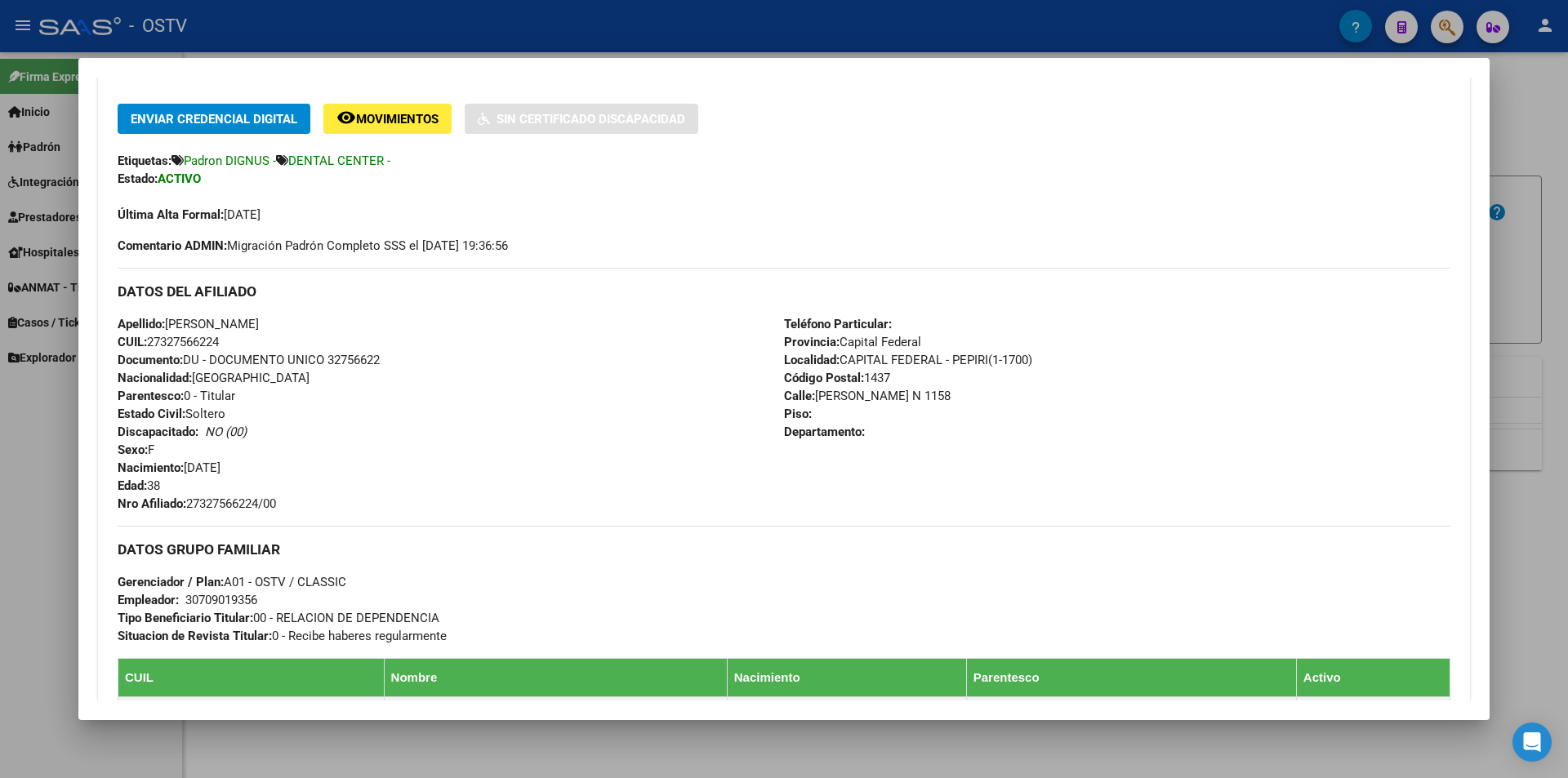
click at [360, 361] on span "Documento: DU - DOCUMENTO UNICO 32756622" at bounding box center [249, 360] width 262 height 14
copy span "32756622"
click at [226, 502] on span "Nro Afiliado: 27327566224/00" at bounding box center [196, 503] width 159 height 14
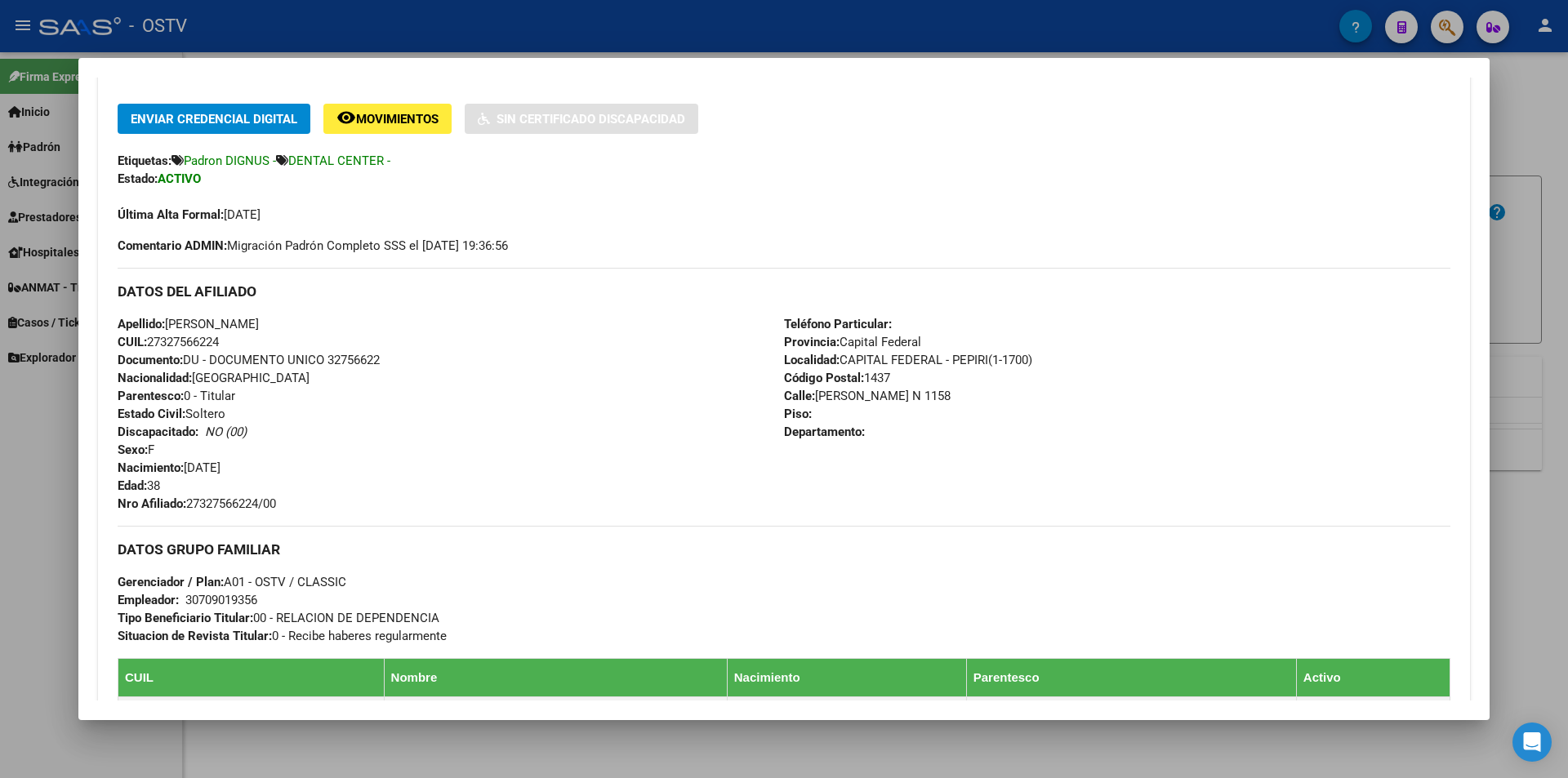
copy span "27327566224"
click at [623, 25] on div at bounding box center [784, 389] width 1568 height 778
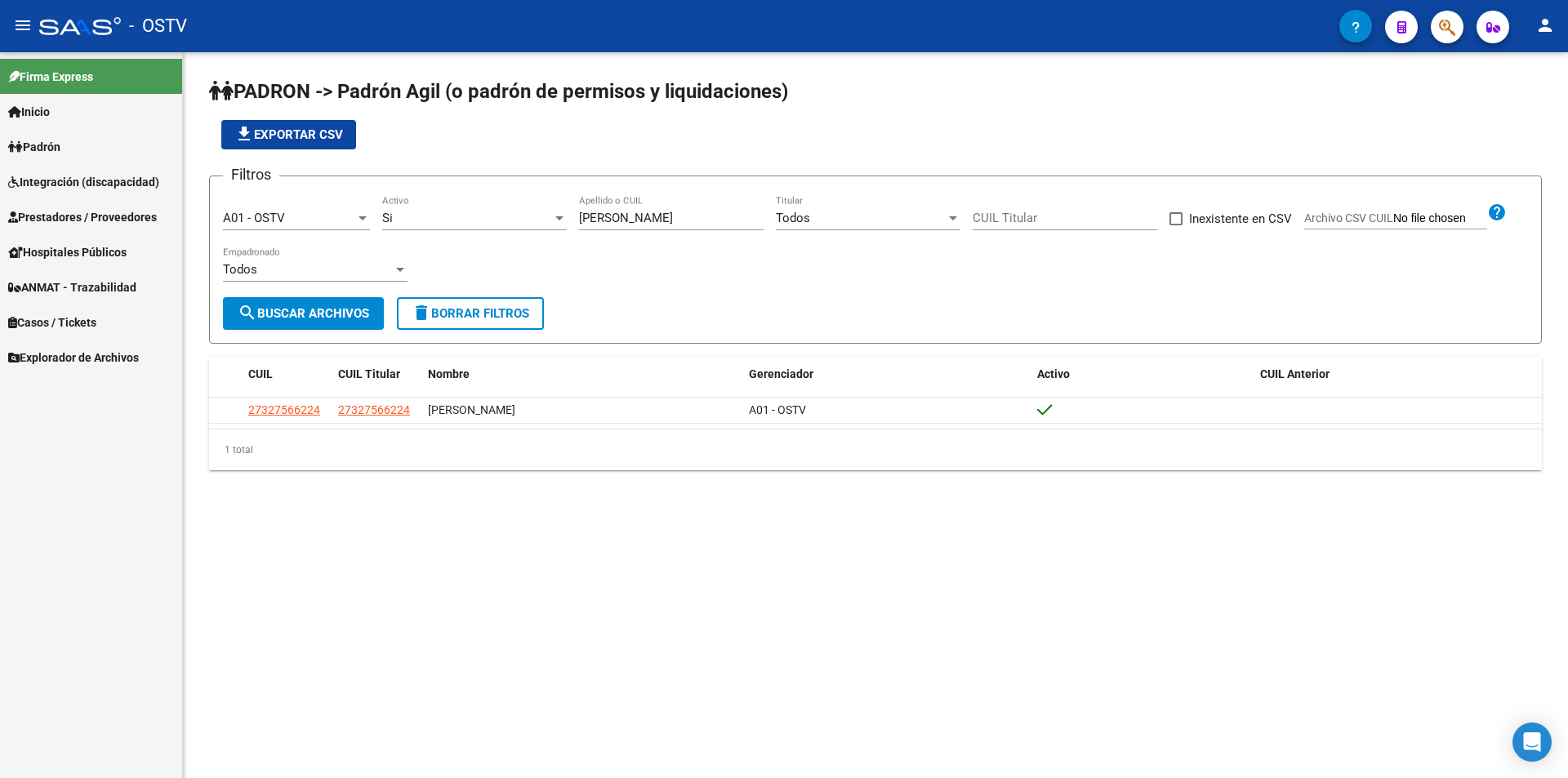
drag, startPoint x: 630, startPoint y: 224, endPoint x: 501, endPoint y: 226, distance: 129.0
click at [501, 226] on div "Filtros A01 - OSTV Seleccionar Gerenciador Si Activo [PERSON_NAME] Apellido o C…" at bounding box center [875, 244] width 1305 height 108
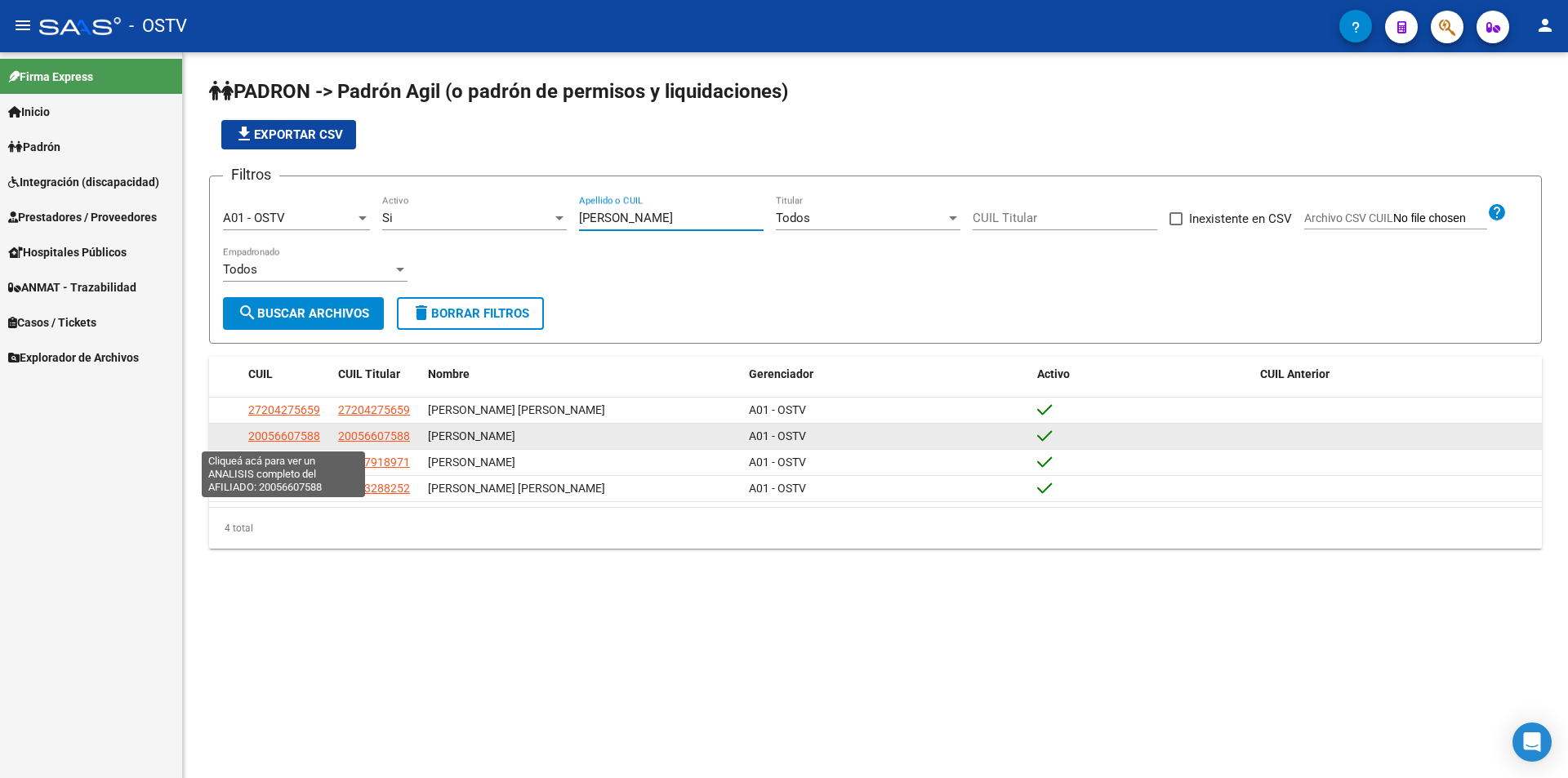
type input "[PERSON_NAME]"
click at [289, 441] on span "20056607588" at bounding box center [285, 436] width 72 height 13
type textarea "20056607588"
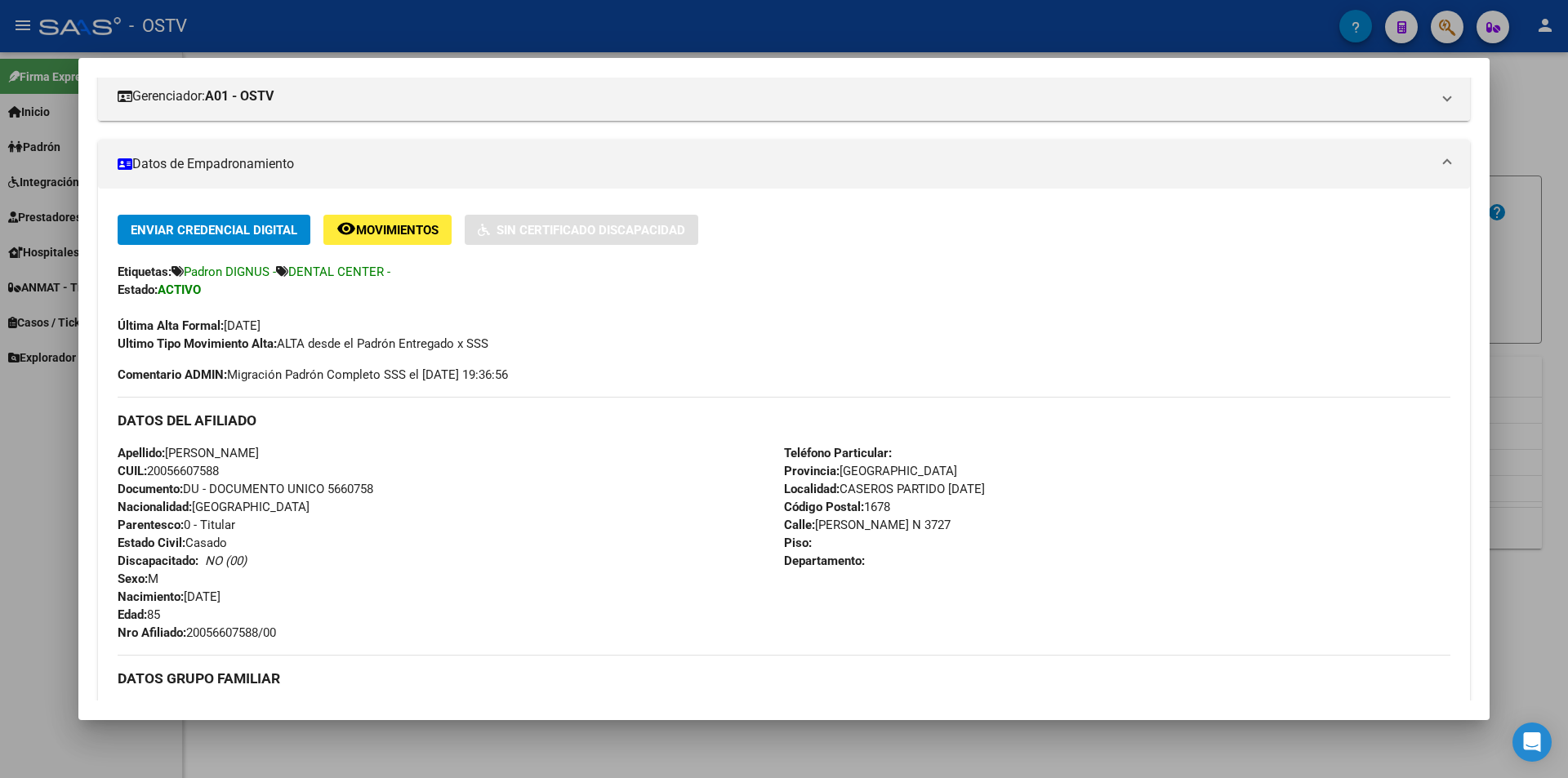
scroll to position [408, 0]
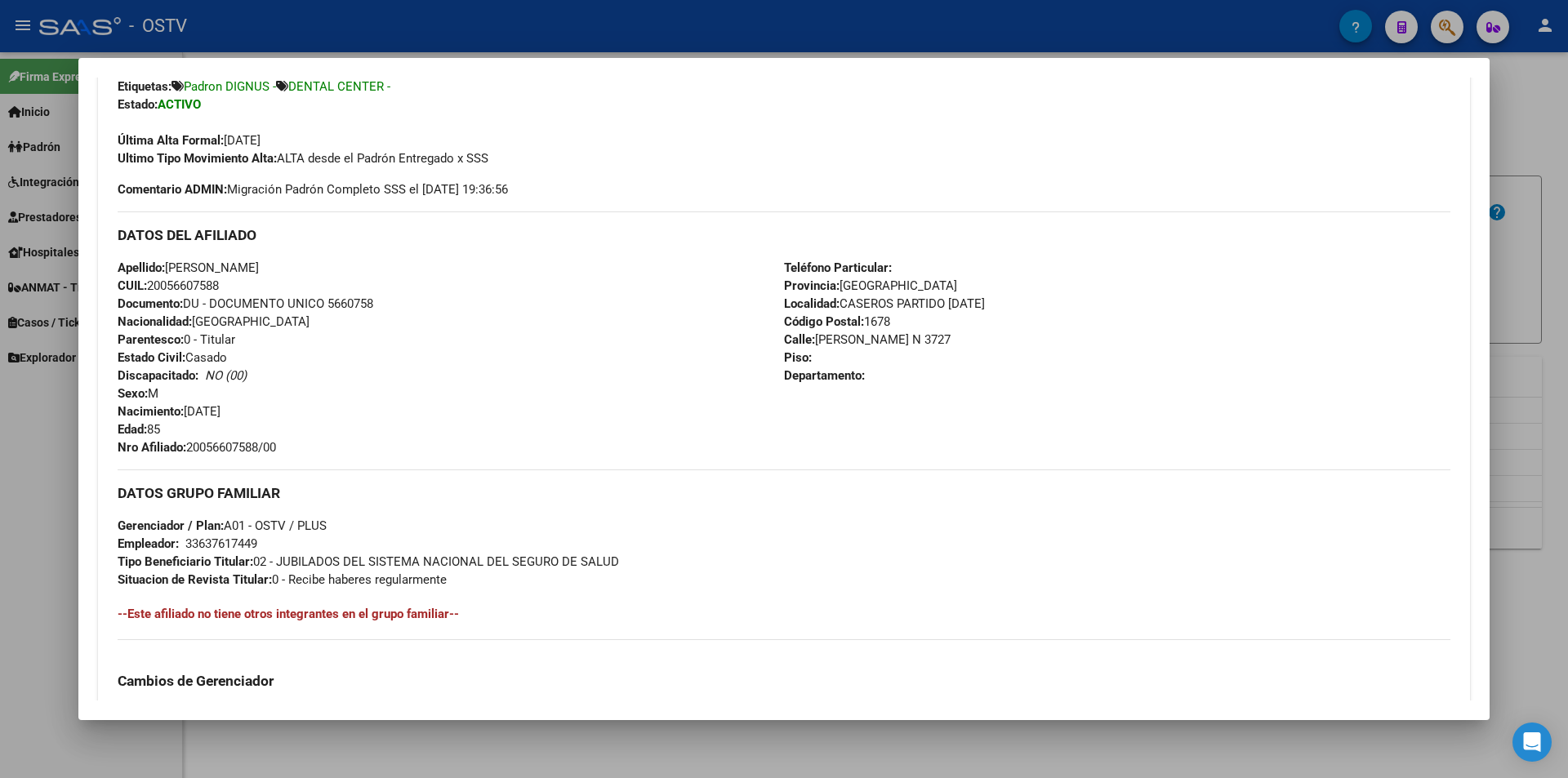
drag, startPoint x: 191, startPoint y: 445, endPoint x: 296, endPoint y: 444, distance: 105.0
click at [296, 444] on div "Apellido: [PERSON_NAME]: 20056607588 Documento: DU - DOCUMENTO UNICO 5660758 Na…" at bounding box center [451, 358] width 666 height 197
copy span "20056607588/00"
